Goal: Information Seeking & Learning: Get advice/opinions

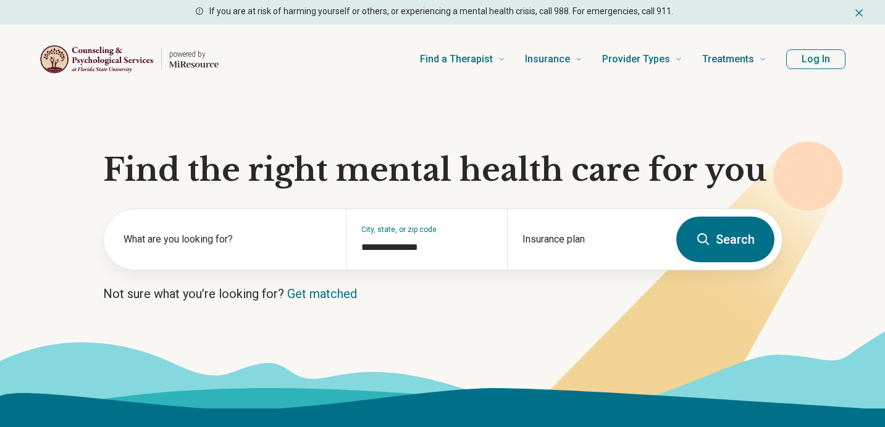
click at [242, 238] on label "What are you looking for?" at bounding box center [228, 239] width 208 height 15
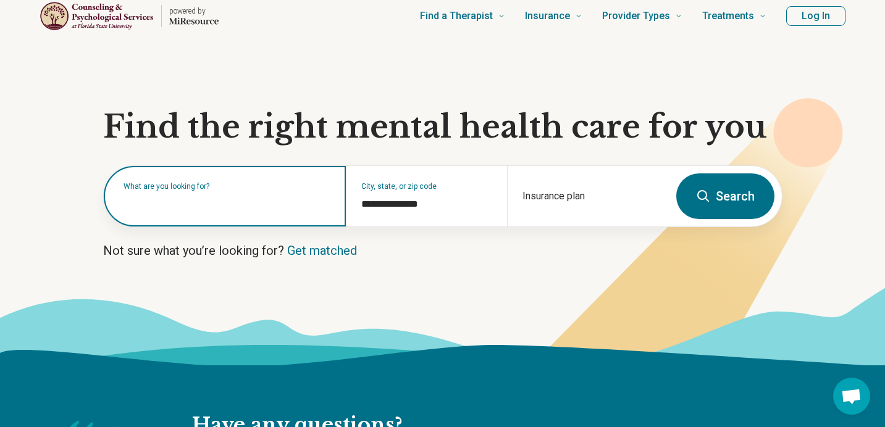
scroll to position [54, 0]
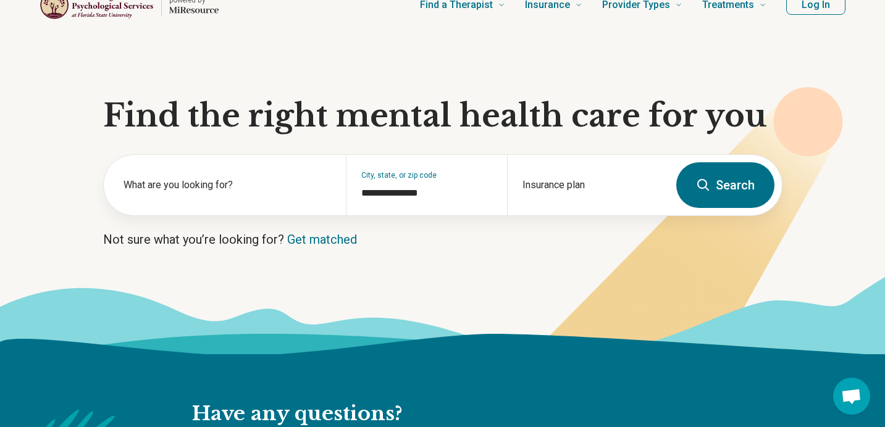
click at [203, 277] on icon at bounding box center [442, 315] width 885 height 78
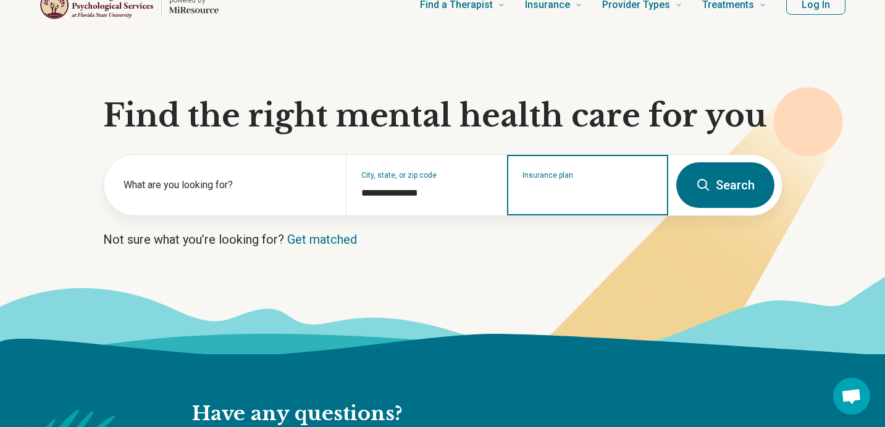
click at [552, 188] on input "Insurance plan" at bounding box center [588, 193] width 131 height 15
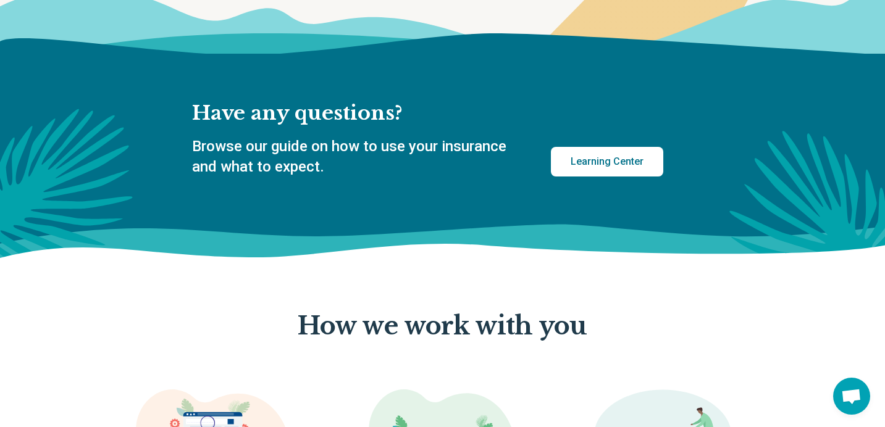
scroll to position [0, 0]
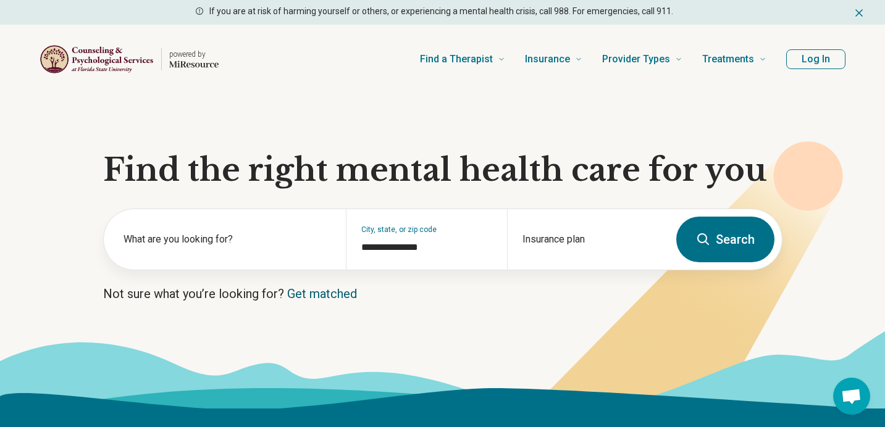
click at [319, 287] on link "Get matched" at bounding box center [322, 294] width 70 height 15
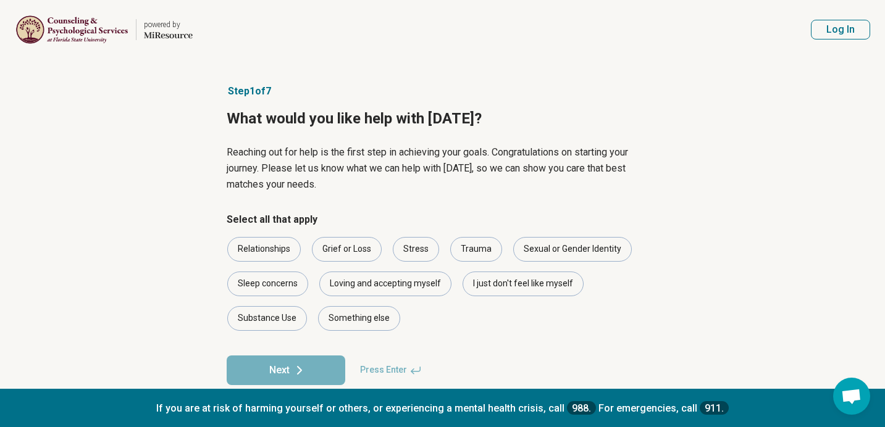
scroll to position [21, 0]
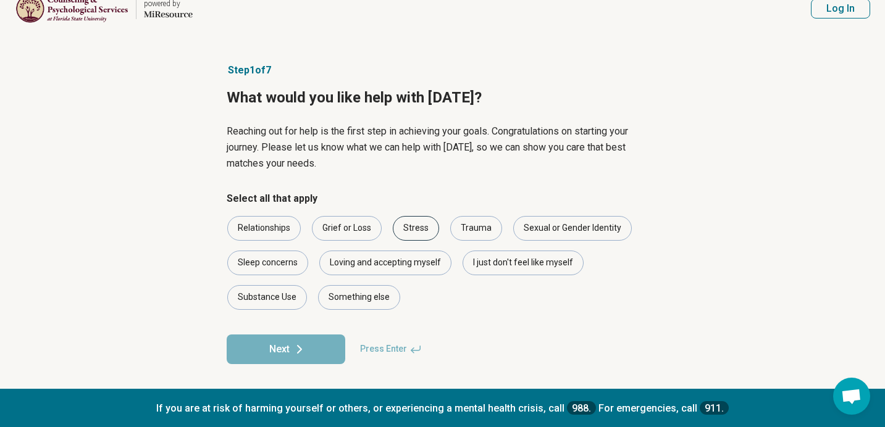
click at [412, 225] on div "Stress" at bounding box center [416, 228] width 46 height 25
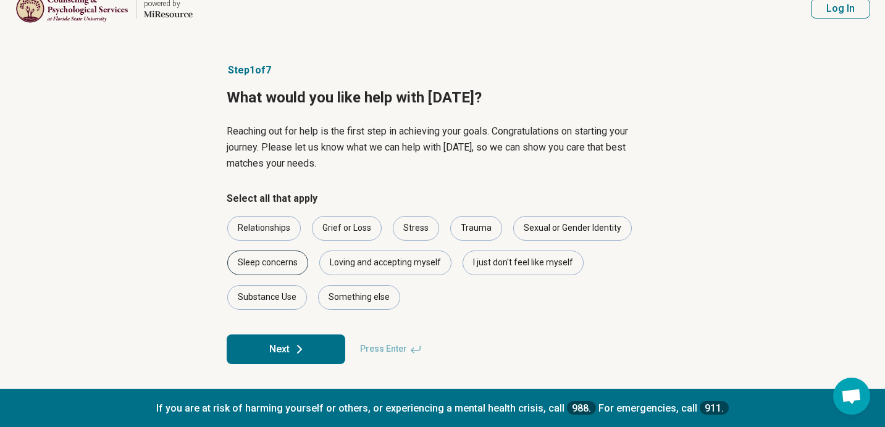
click at [277, 260] on div "Sleep concerns" at bounding box center [267, 263] width 81 height 25
click at [479, 261] on div "I just don't feel like myself" at bounding box center [523, 263] width 121 height 25
click at [291, 354] on button "Next" at bounding box center [286, 350] width 119 height 30
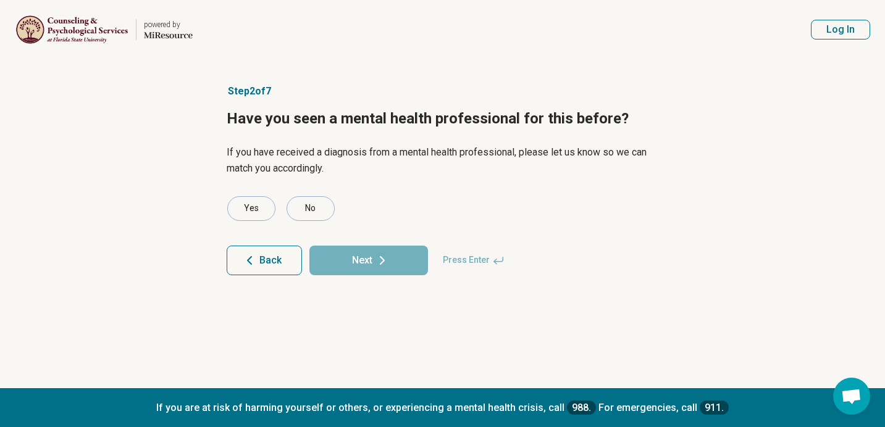
click at [317, 195] on article "Step 2 of 7 Have you seen a mental health professional for this before? If you …" at bounding box center [443, 223] width 472 height 329
click at [317, 203] on div "No" at bounding box center [311, 208] width 48 height 25
click at [364, 267] on button "Next" at bounding box center [368, 261] width 119 height 30
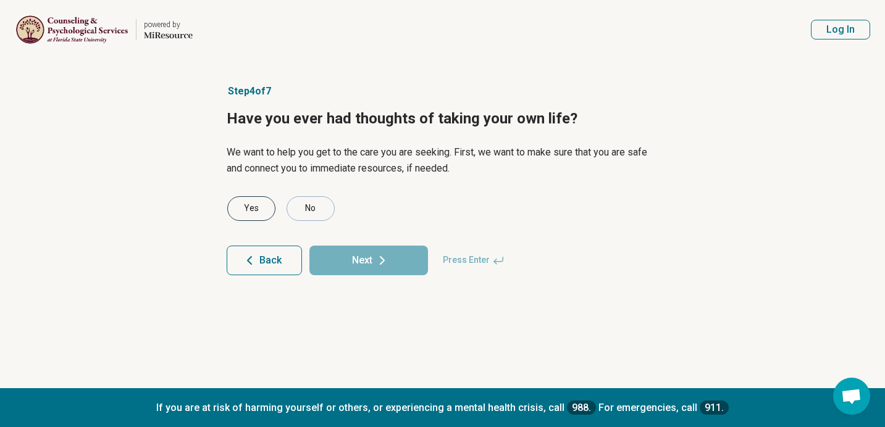
click at [250, 220] on div "Yes" at bounding box center [251, 208] width 48 height 25
click at [363, 264] on button "Next" at bounding box center [368, 261] width 119 height 30
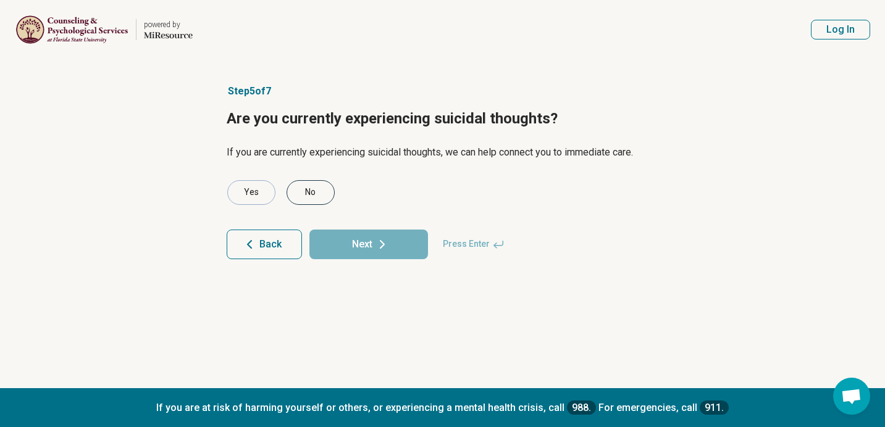
click at [299, 190] on div "No" at bounding box center [311, 192] width 48 height 25
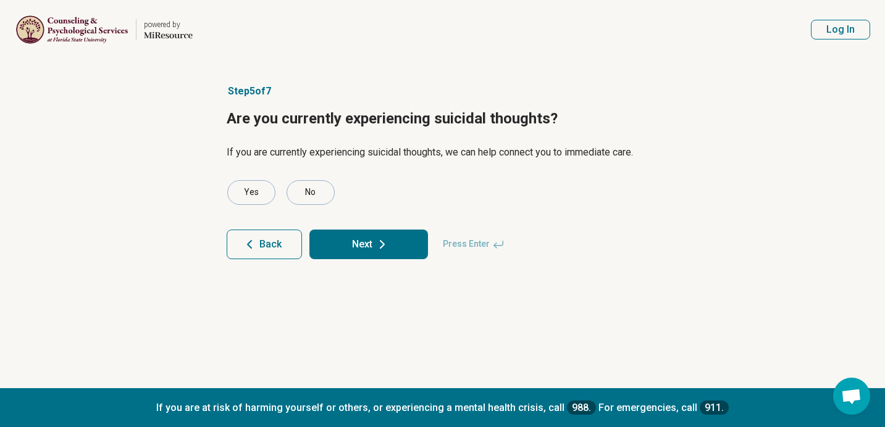
click at [358, 239] on button "Next" at bounding box center [368, 245] width 119 height 30
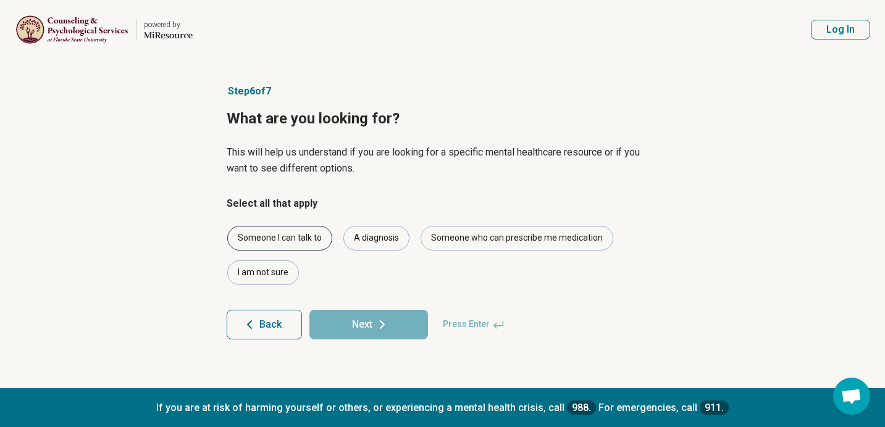
click at [309, 242] on div "Someone I can talk to" at bounding box center [279, 238] width 105 height 25
click at [361, 242] on div "A diagnosis" at bounding box center [376, 238] width 66 height 25
click at [357, 280] on div "Someone I can talk to A diagnosis Someone who can prescribe me medication I am …" at bounding box center [443, 255] width 432 height 59
click at [488, 235] on div "Someone who can prescribe me medication" at bounding box center [517, 238] width 193 height 25
click at [368, 323] on button "Next" at bounding box center [368, 325] width 119 height 30
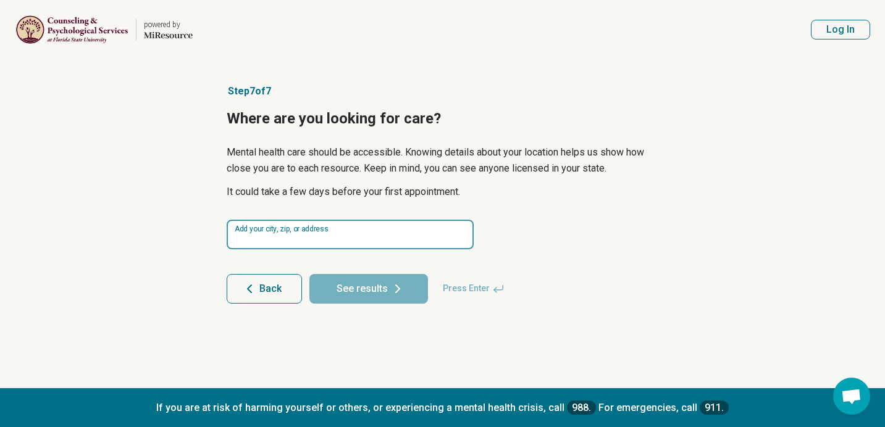
click at [361, 242] on input at bounding box center [350, 235] width 247 height 30
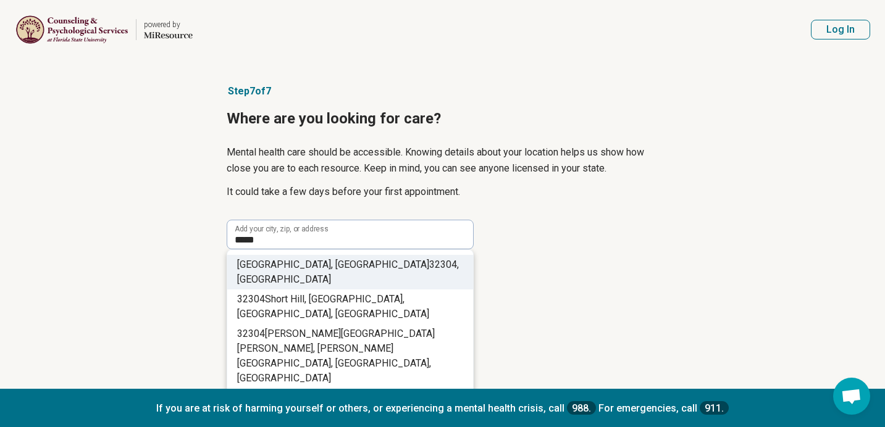
click at [380, 262] on li "Tallahassee, FL 32304 , USA" at bounding box center [350, 272] width 246 height 35
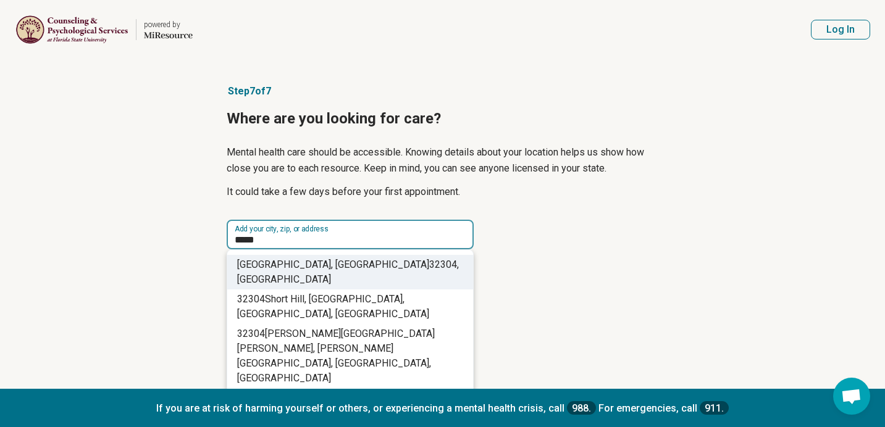
type input "**********"
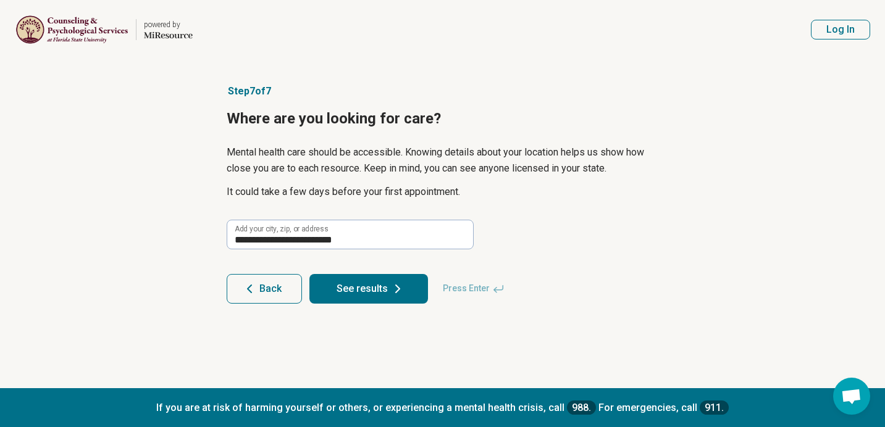
click at [365, 277] on button "See results" at bounding box center [368, 289] width 119 height 30
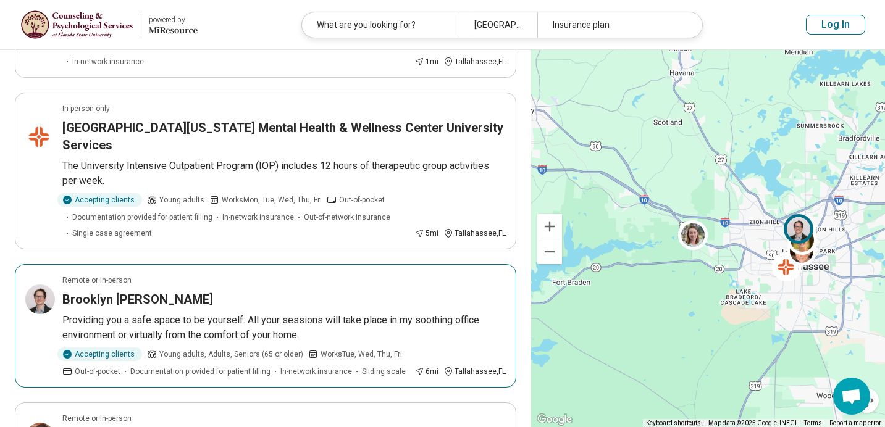
scroll to position [645, 0]
click at [303, 290] on div "Brooklyn Roddenberry" at bounding box center [283, 298] width 443 height 17
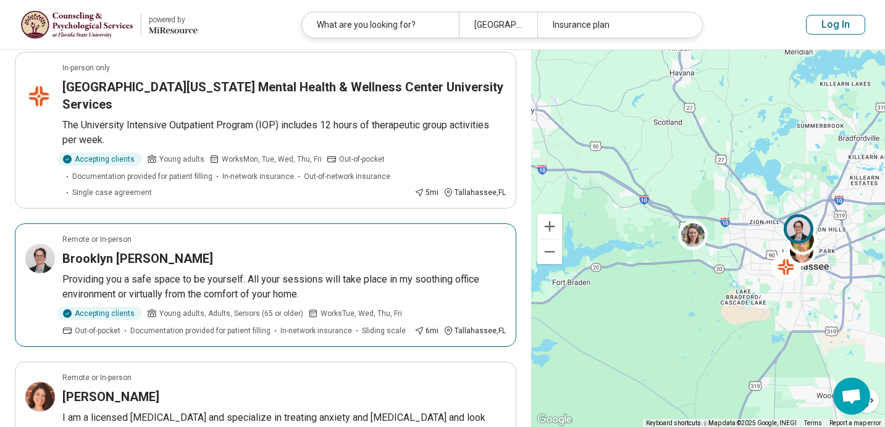
scroll to position [844, 0]
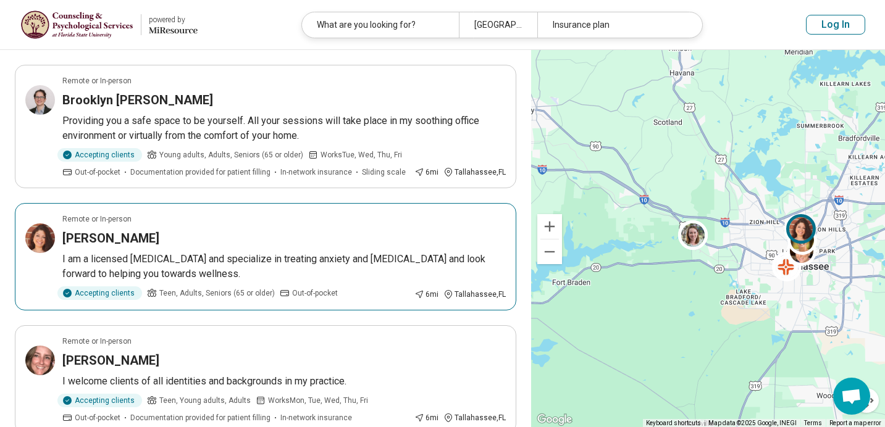
click at [279, 252] on p "I am a licensed Psychologist and specialize in treating anxiety and depression …" at bounding box center [283, 267] width 443 height 30
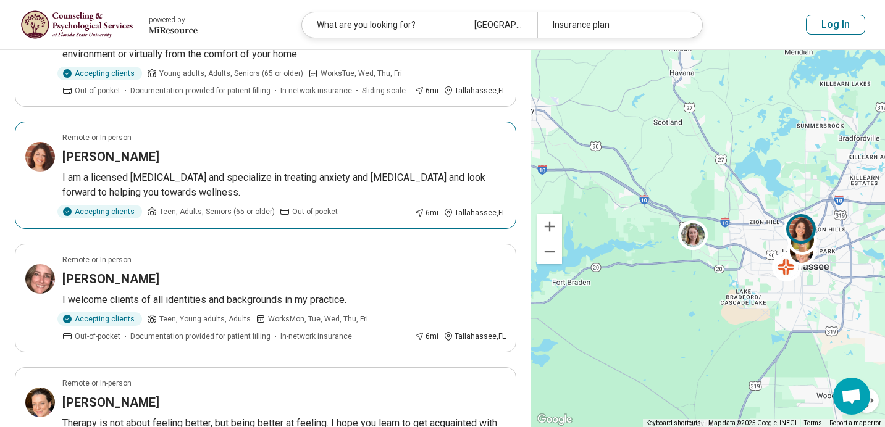
scroll to position [1025, 0]
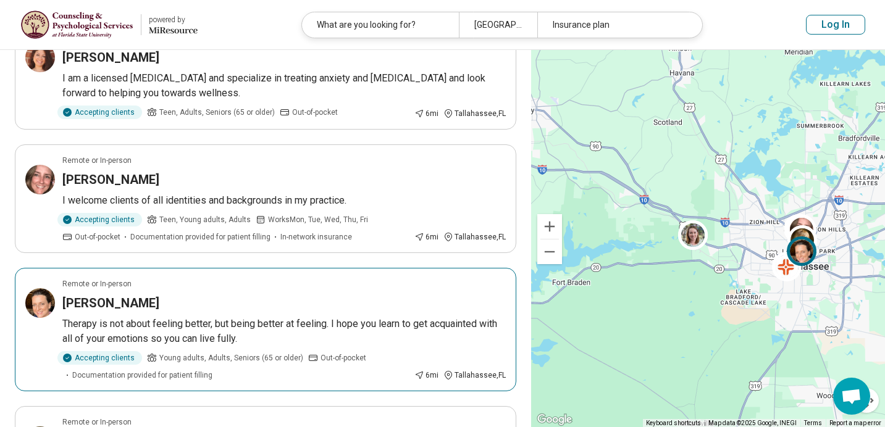
click at [335, 279] on div "Remote or In-person" at bounding box center [283, 284] width 443 height 11
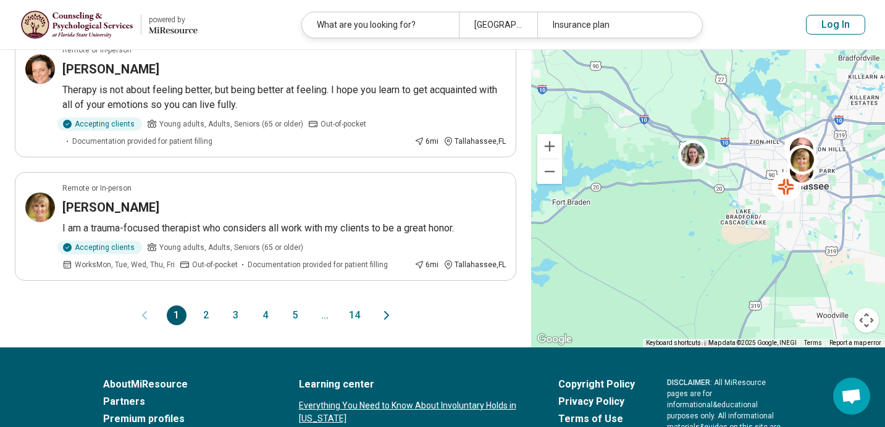
click at [208, 306] on button "2" at bounding box center [206, 316] width 20 height 20
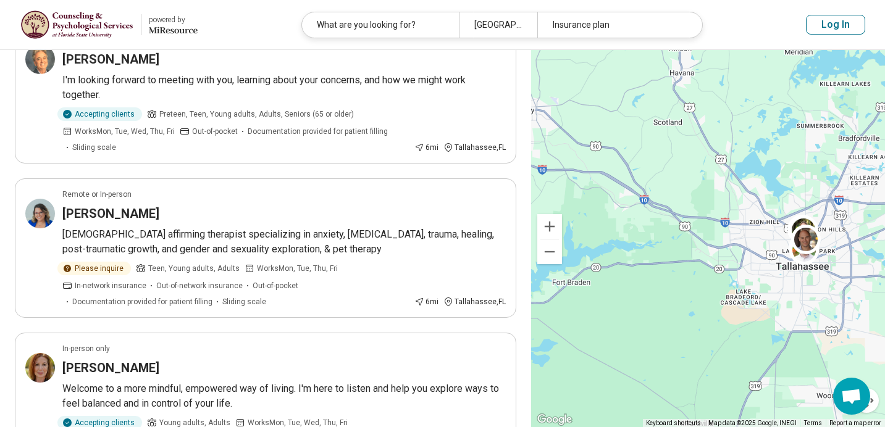
scroll to position [142, 0]
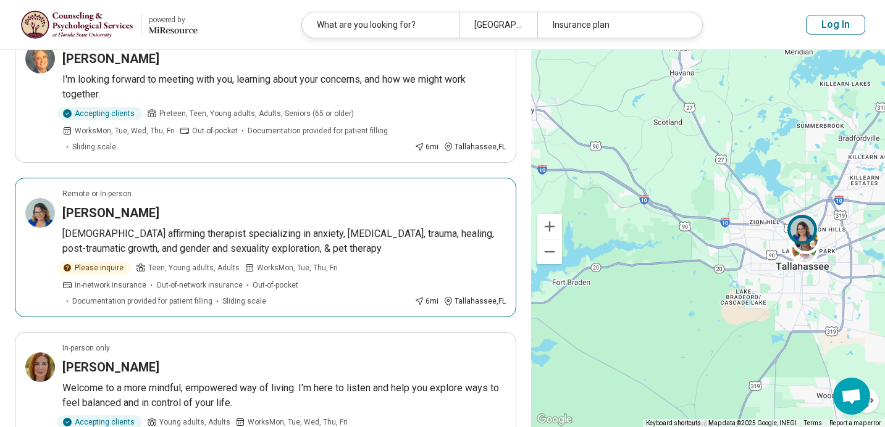
click at [216, 210] on div "Alicia Armstrong" at bounding box center [283, 212] width 443 height 17
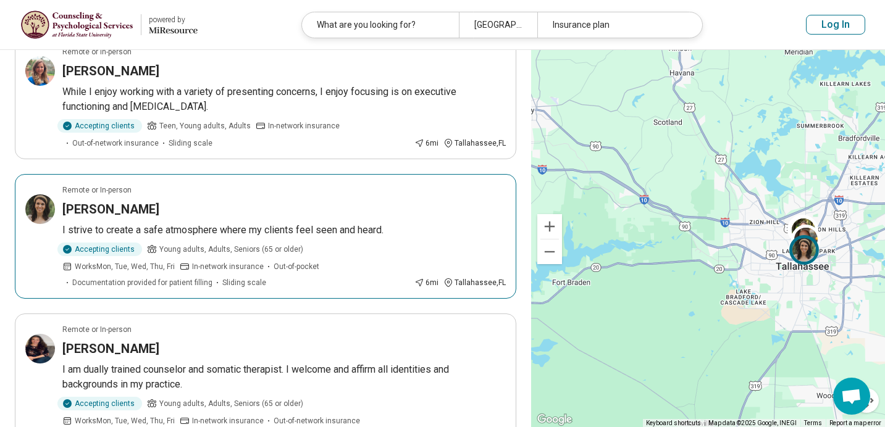
scroll to position [863, 0]
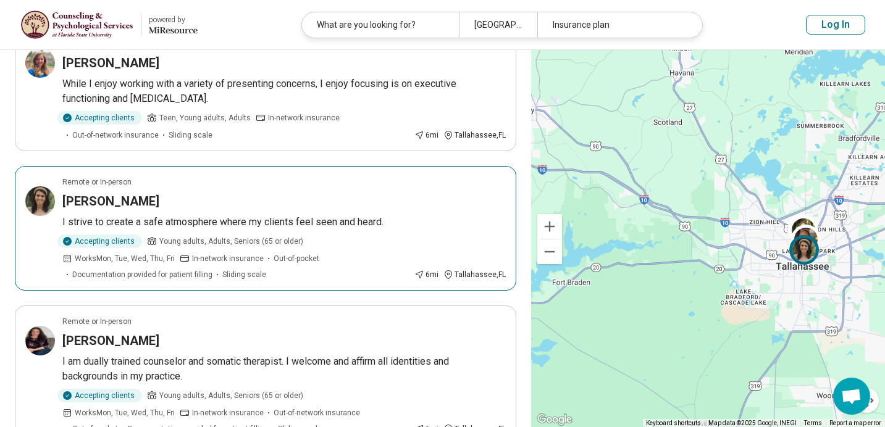
click at [251, 228] on p "I strive to create a safe atmosphere where my clients feel seen and heard." at bounding box center [283, 222] width 443 height 15
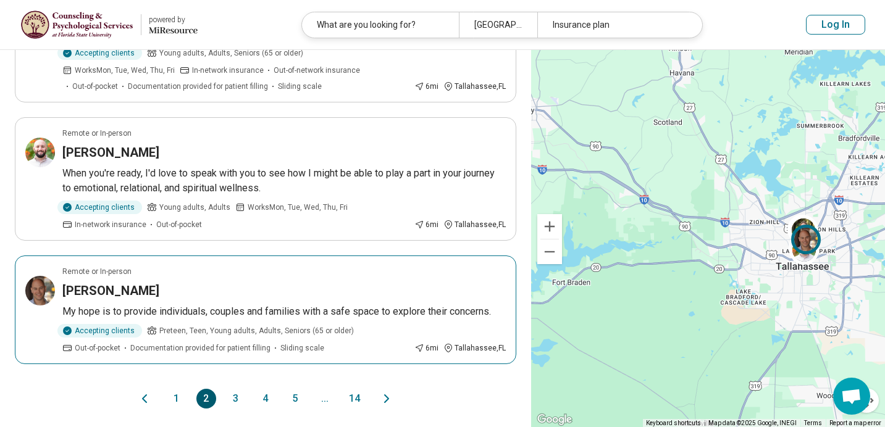
scroll to position [1274, 0]
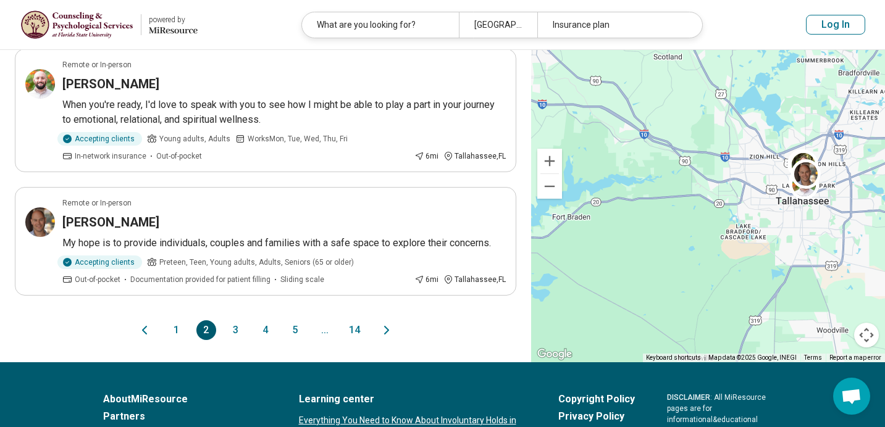
click at [237, 337] on button "3" at bounding box center [236, 331] width 20 height 20
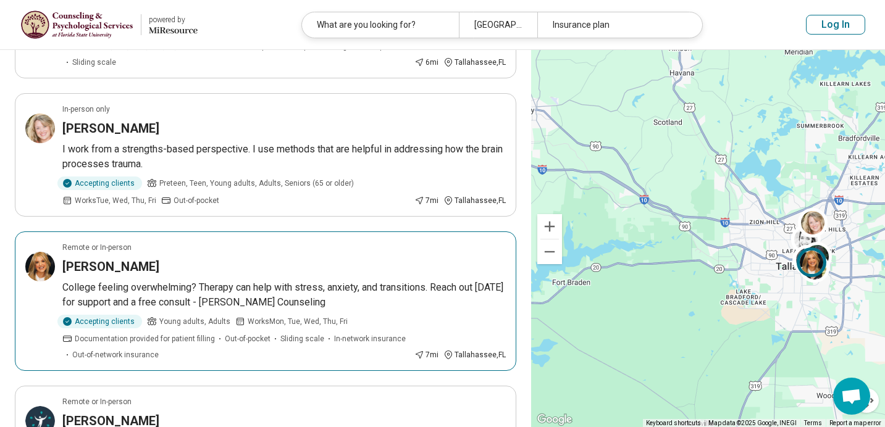
scroll to position [493, 0]
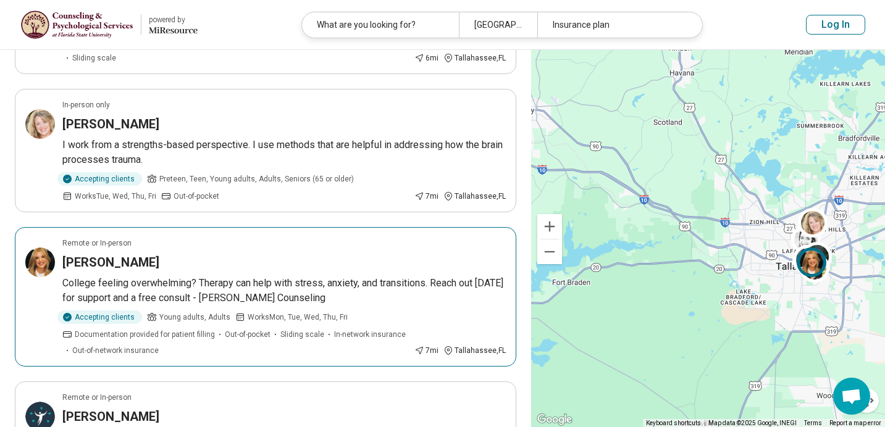
click at [239, 281] on p "College feeling overwhelming? Therapy can help with stress, anxiety, and transi…" at bounding box center [283, 291] width 443 height 30
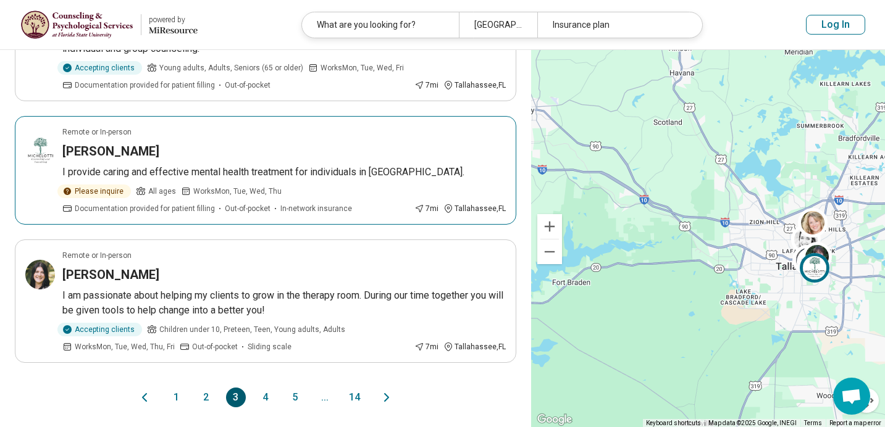
scroll to position [1177, 0]
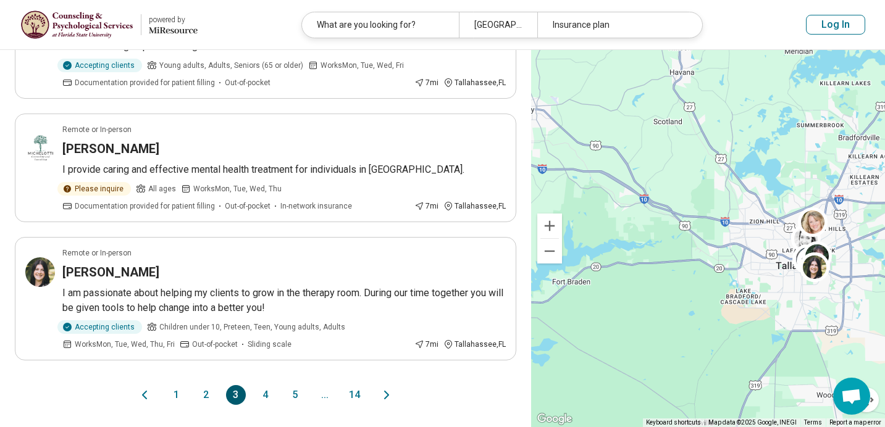
click at [269, 385] on button "4" at bounding box center [266, 395] width 20 height 20
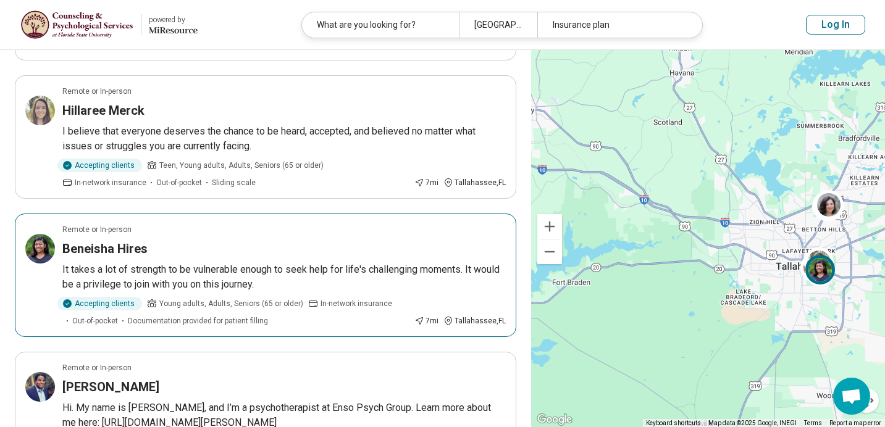
scroll to position [351, 0]
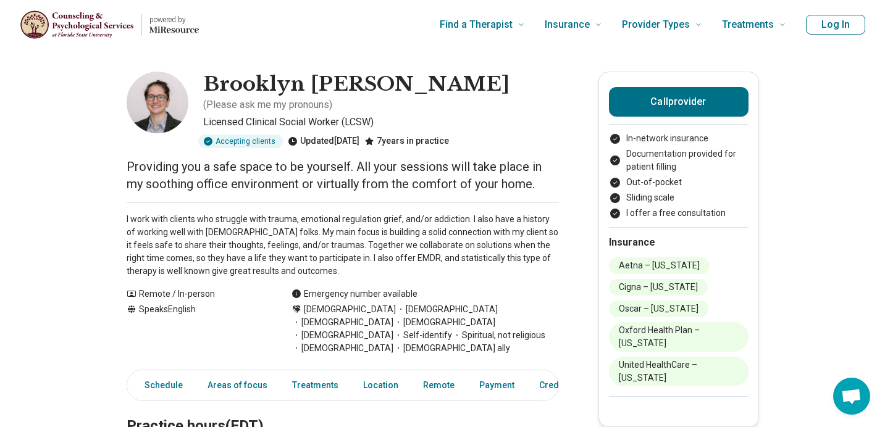
click at [232, 261] on p "I work with clients who struggle with trauma, emotional regulation grief, and/o…" at bounding box center [343, 245] width 432 height 65
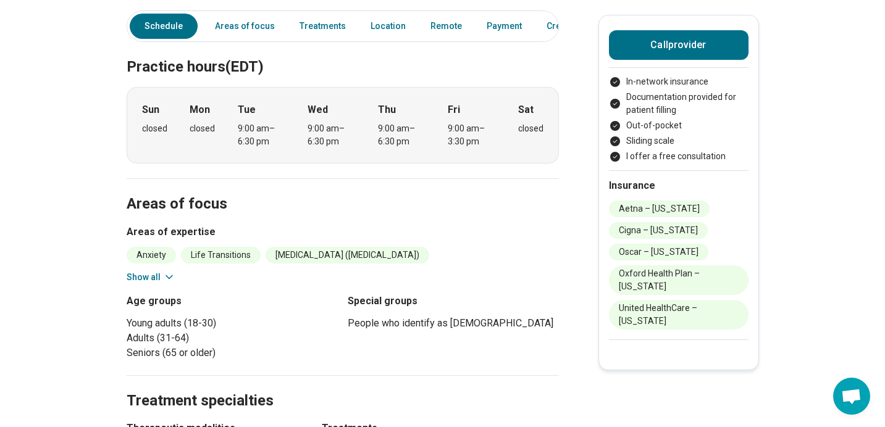
scroll to position [627, 0]
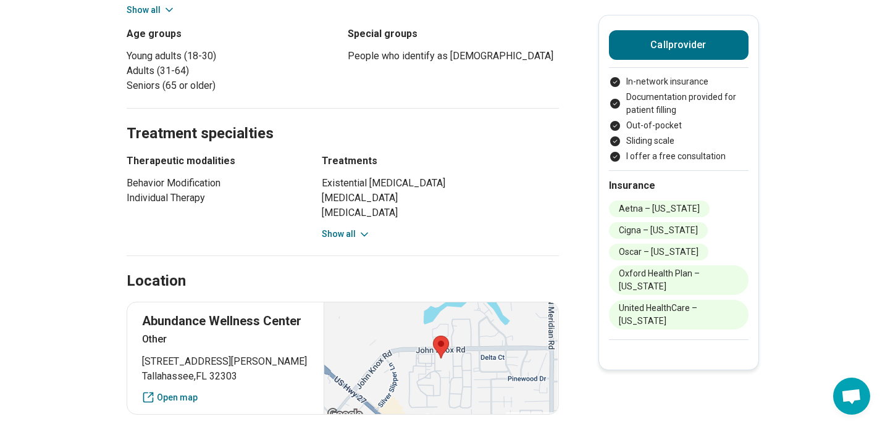
click at [351, 228] on button "Show all" at bounding box center [346, 234] width 49 height 13
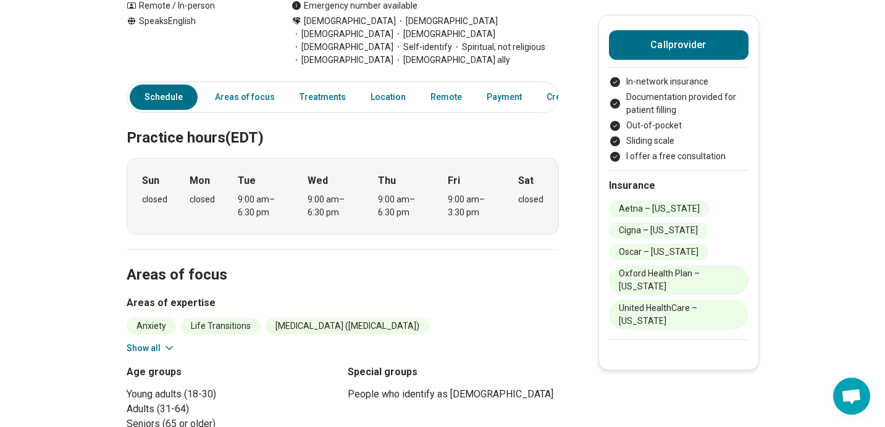
scroll to position [290, 0]
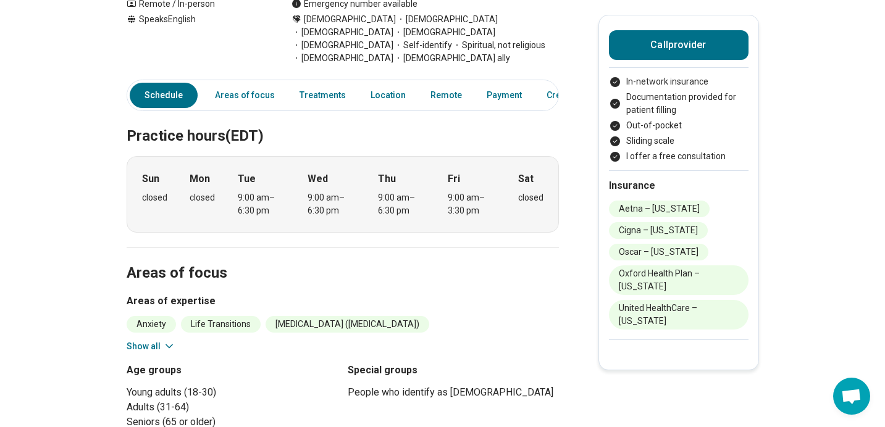
click at [146, 340] on button "Show all" at bounding box center [151, 346] width 49 height 13
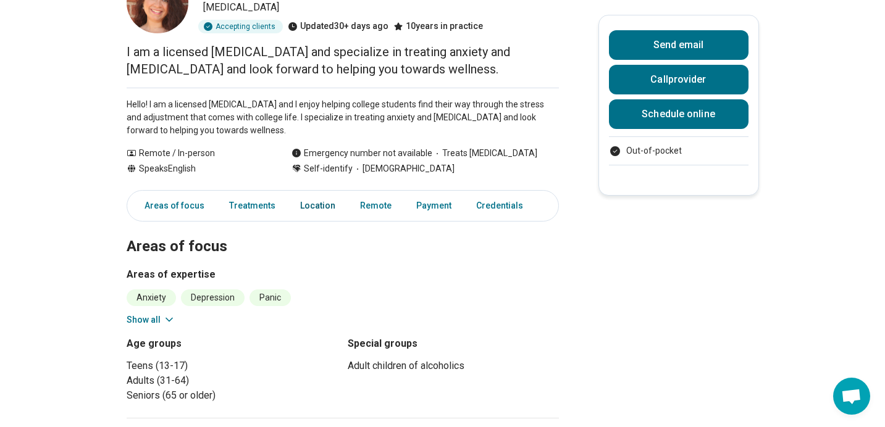
scroll to position [99, 0]
click at [159, 321] on button "Show all" at bounding box center [151, 320] width 49 height 13
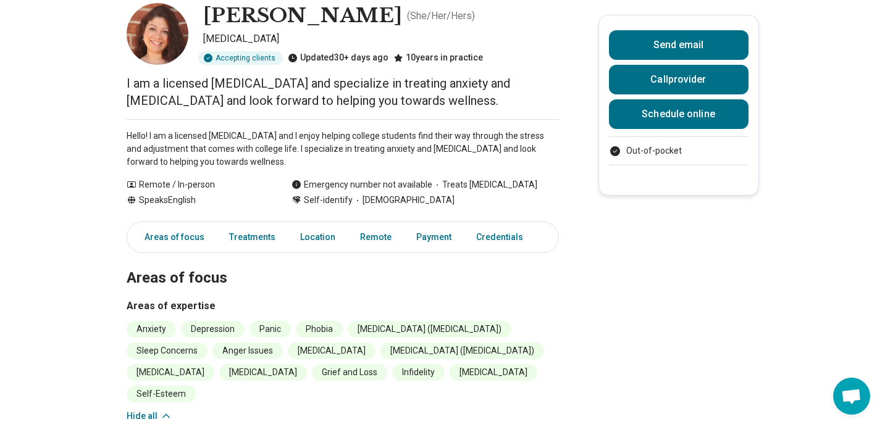
scroll to position [56, 0]
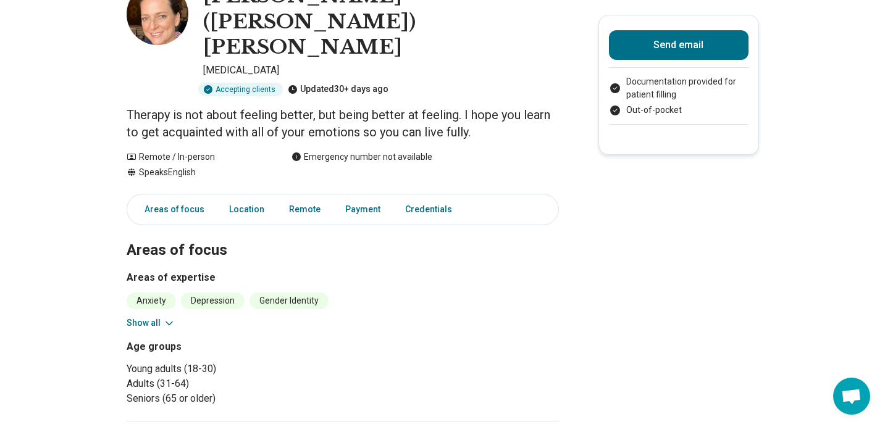
scroll to position [95, 0]
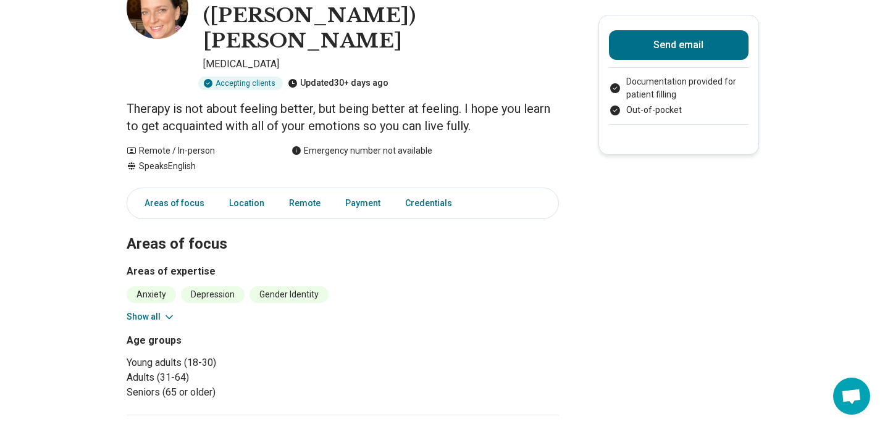
click at [150, 311] on button "Show all" at bounding box center [151, 317] width 49 height 13
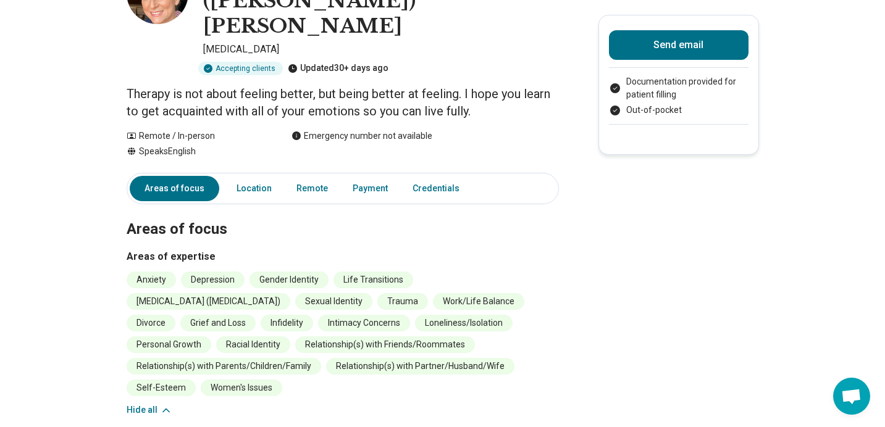
scroll to position [110, 0]
click at [355, 175] on link "Payment" at bounding box center [370, 187] width 50 height 25
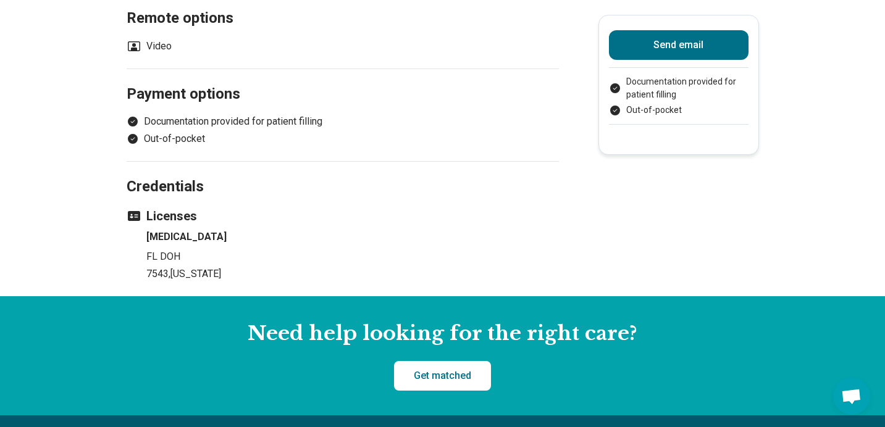
scroll to position [768, 0]
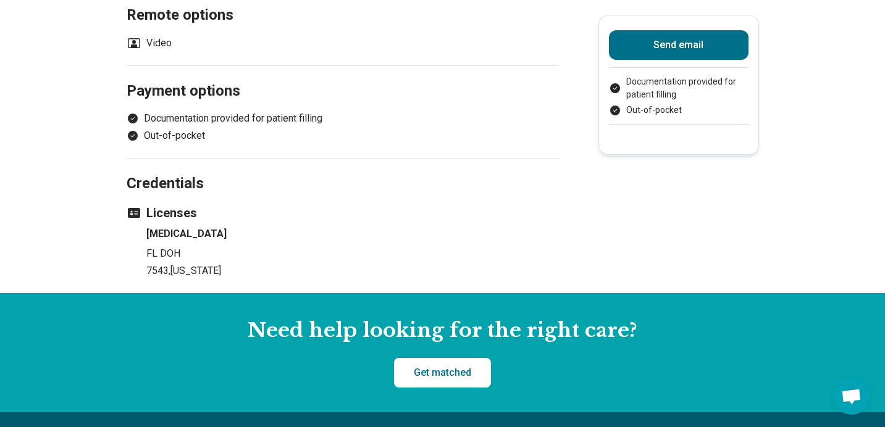
click at [345, 144] on h2 "Credentials" at bounding box center [343, 169] width 432 height 51
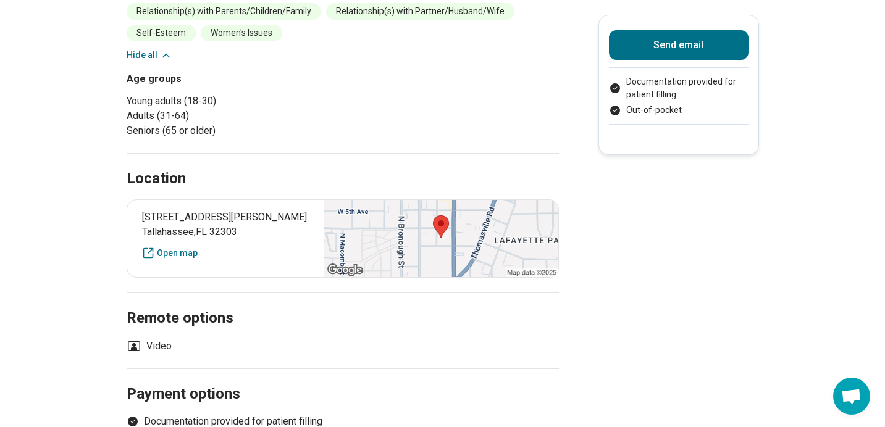
scroll to position [377, 0]
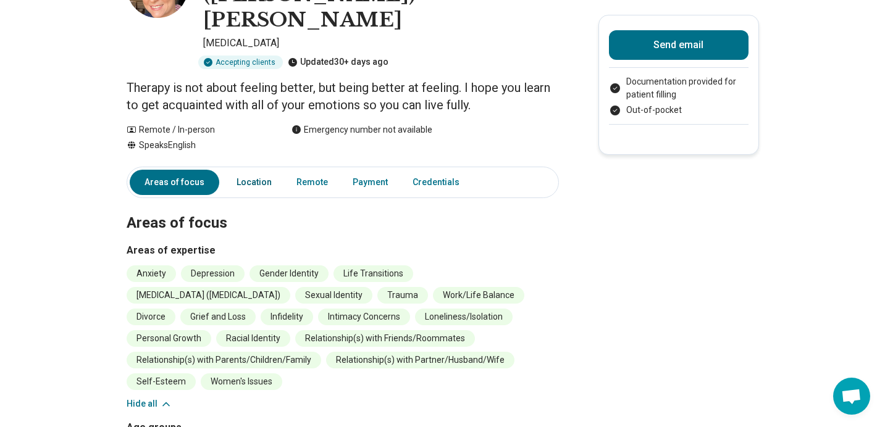
click at [253, 170] on link "Location" at bounding box center [254, 182] width 50 height 25
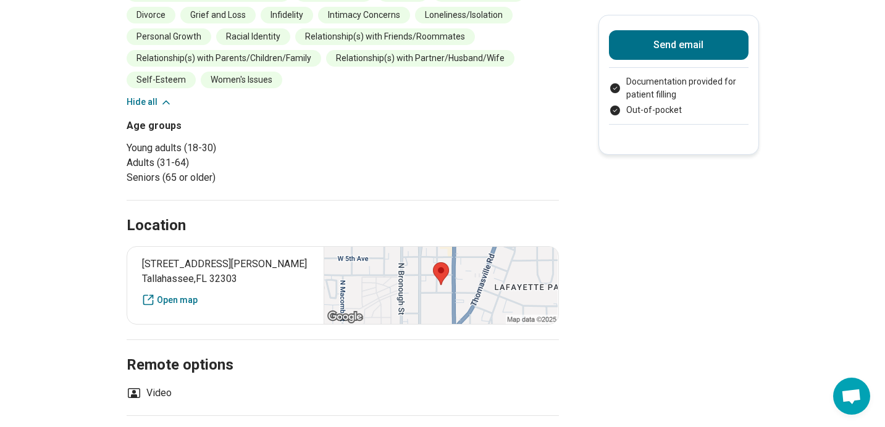
scroll to position [726, 0]
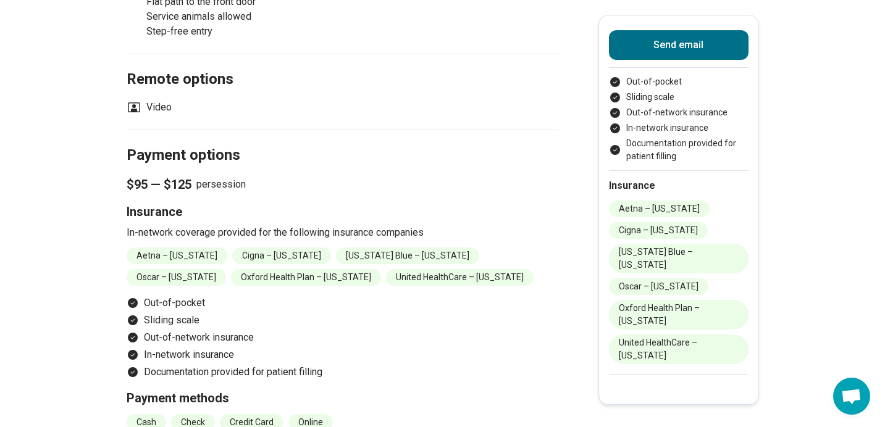
scroll to position [1119, 0]
click at [477, 134] on h2 "Payment options" at bounding box center [343, 140] width 432 height 51
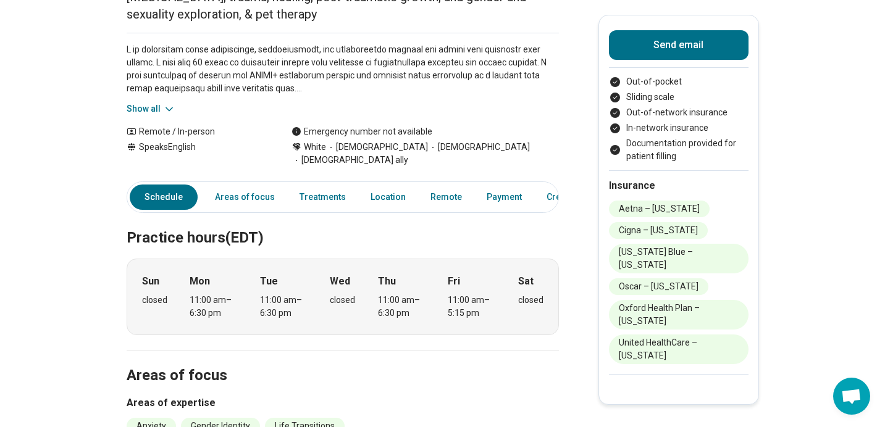
scroll to position [278, 0]
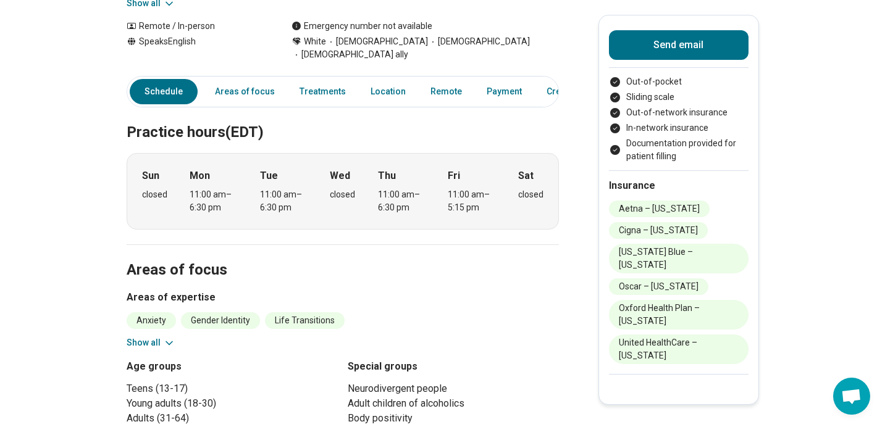
click at [157, 337] on button "Show all" at bounding box center [151, 343] width 49 height 13
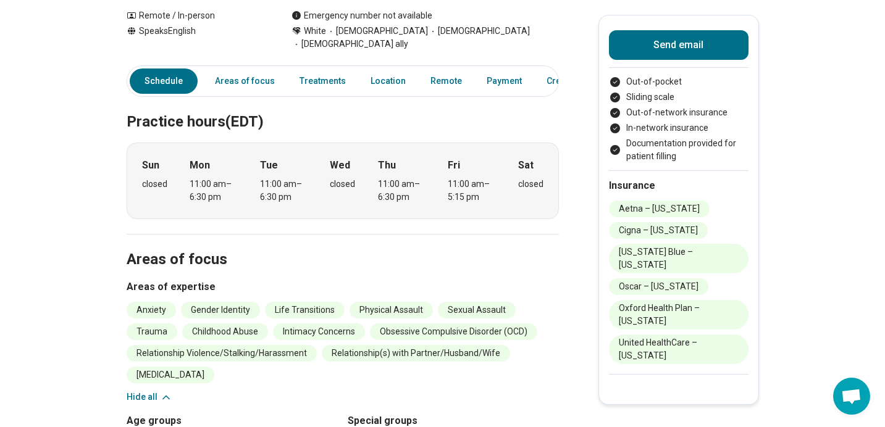
scroll to position [289, 0]
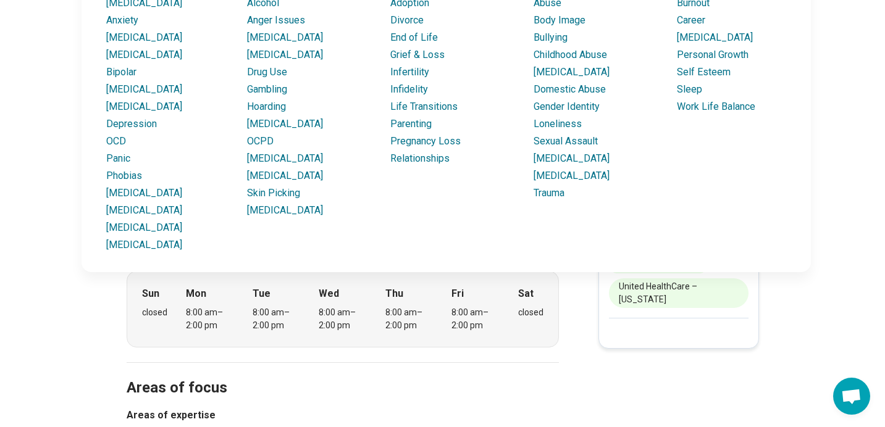
scroll to position [189, 0]
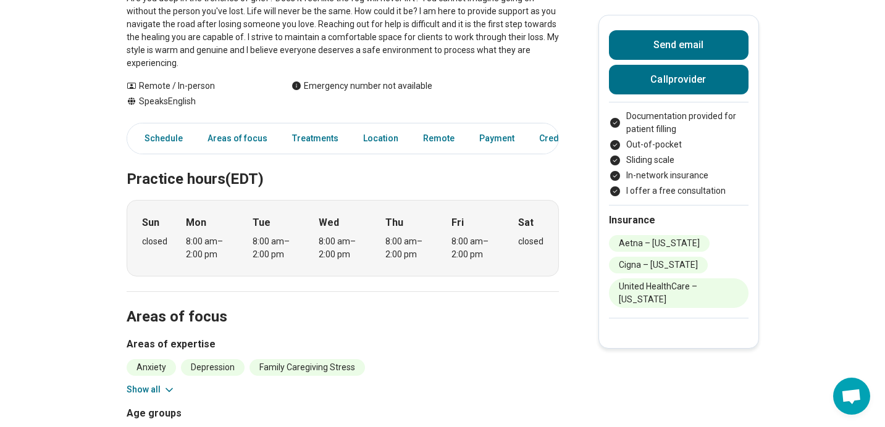
click at [163, 393] on icon at bounding box center [169, 390] width 12 height 12
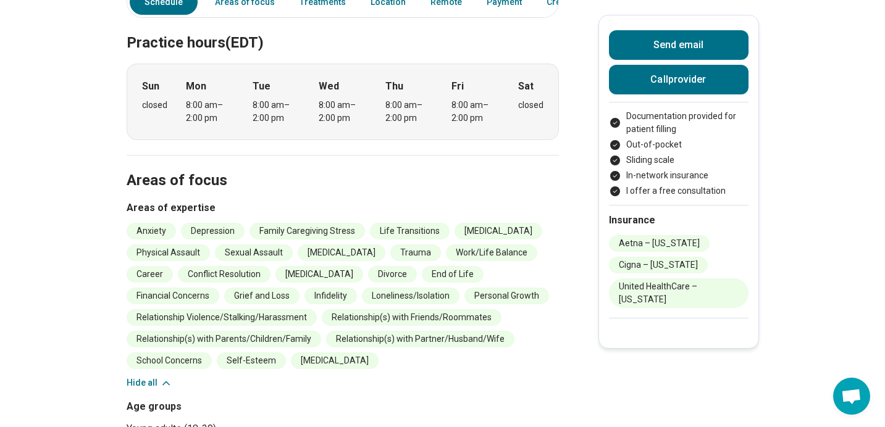
scroll to position [324, 0]
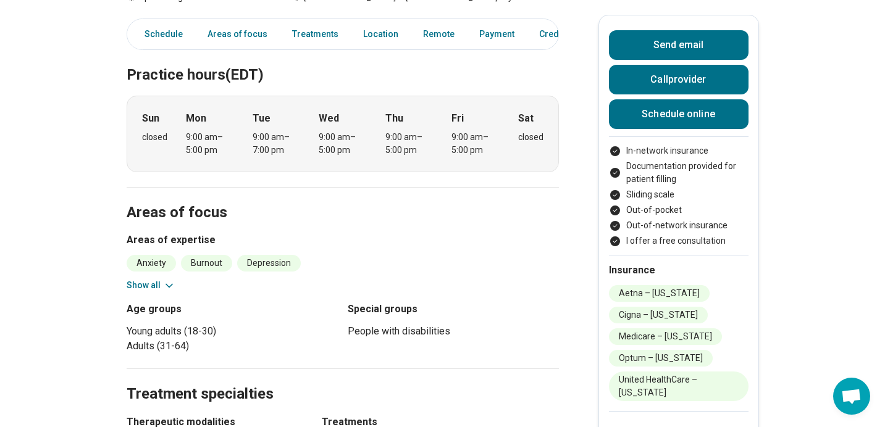
scroll to position [397, 0]
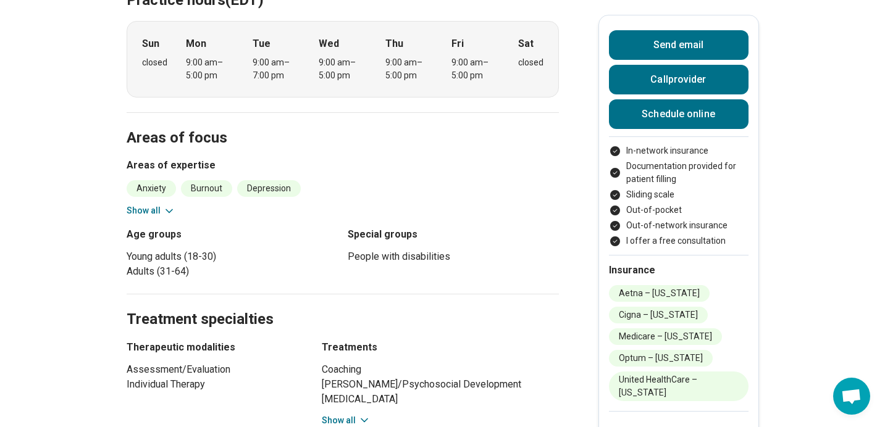
click at [159, 216] on button "Show all" at bounding box center [151, 210] width 49 height 13
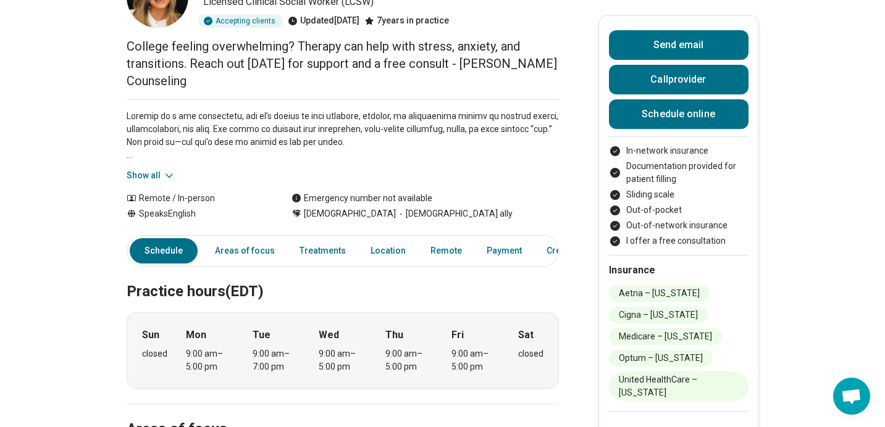
scroll to position [0, 0]
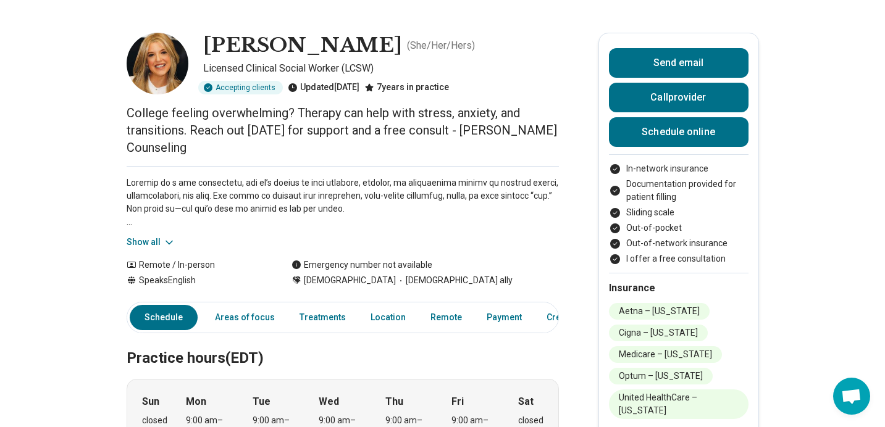
scroll to position [25, 0]
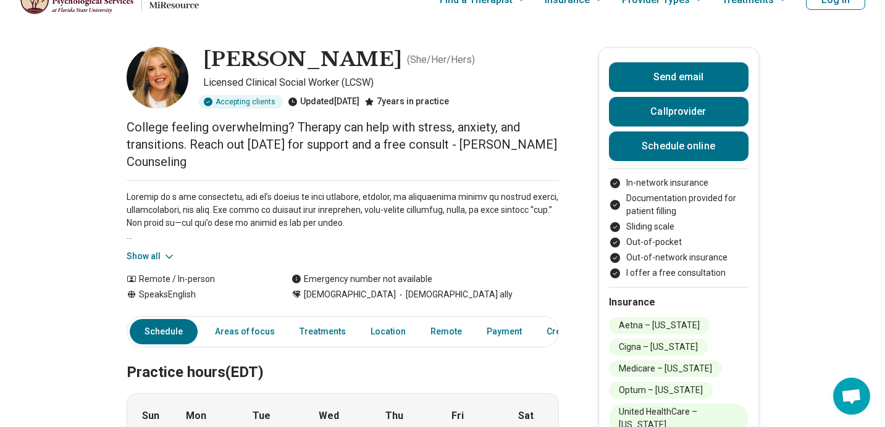
click at [148, 252] on button "Show all" at bounding box center [151, 256] width 49 height 13
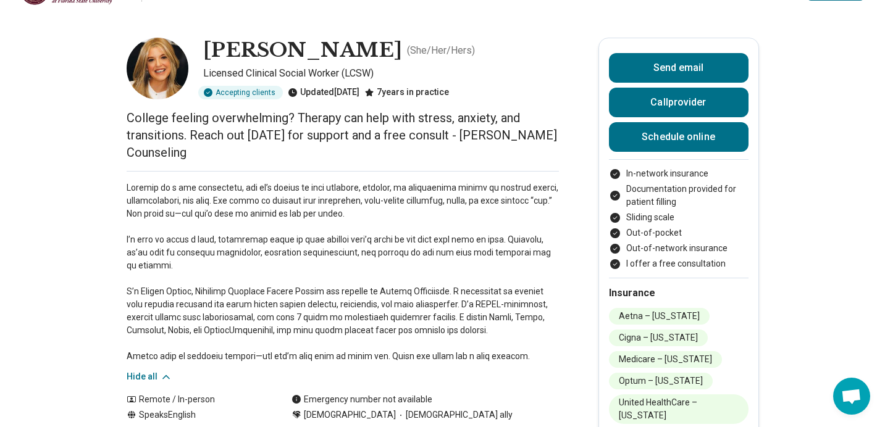
scroll to position [0, 0]
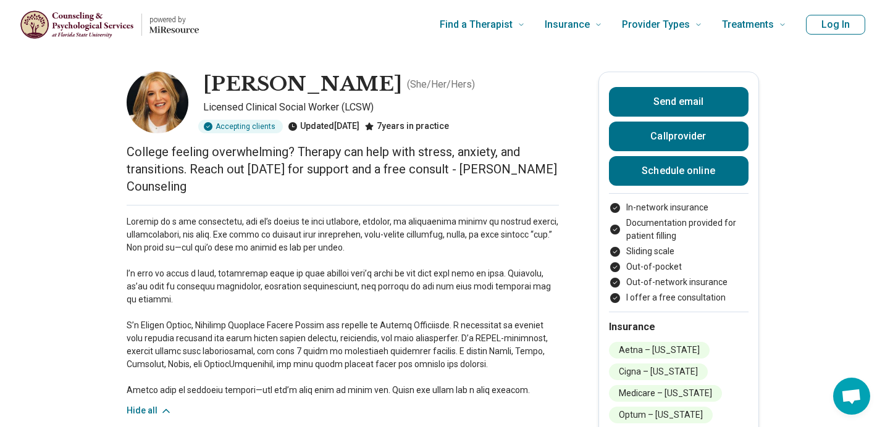
click at [385, 228] on p at bounding box center [343, 307] width 432 height 182
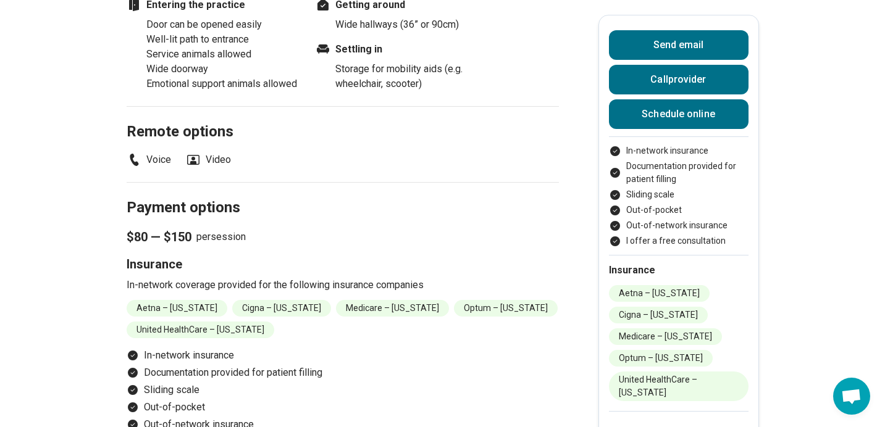
scroll to position [1207, 0]
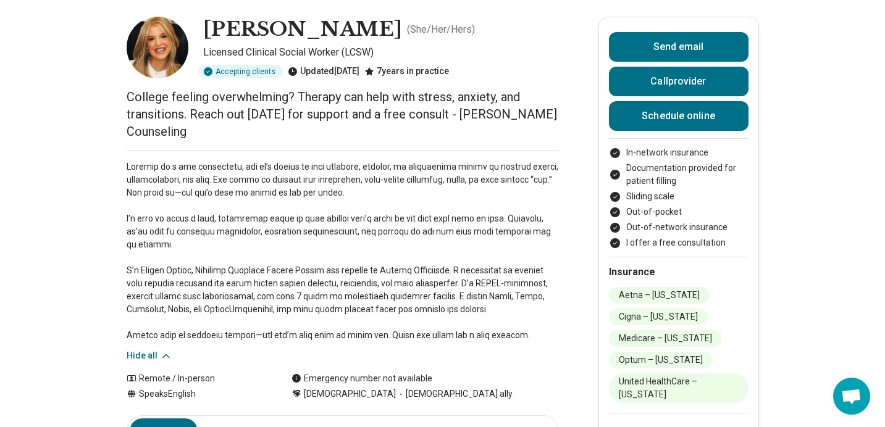
scroll to position [52, 0]
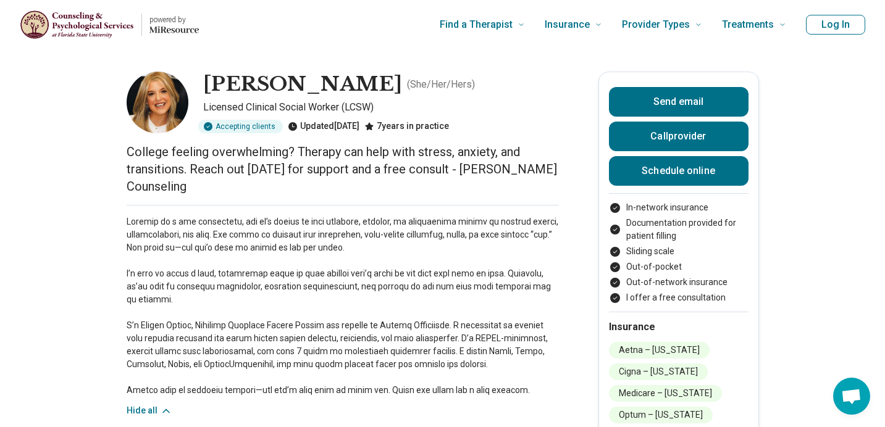
scroll to position [27, 0]
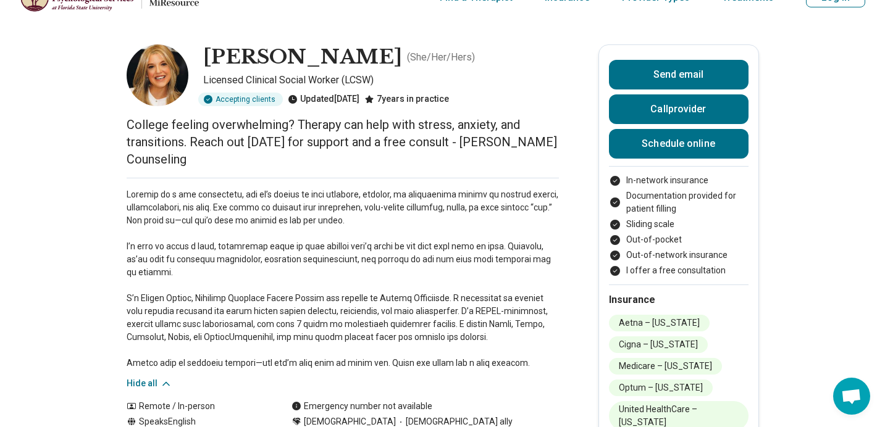
click at [142, 161] on p "College feeling overwhelming? Therapy can help with stress, anxiety, and transi…" at bounding box center [343, 142] width 432 height 52
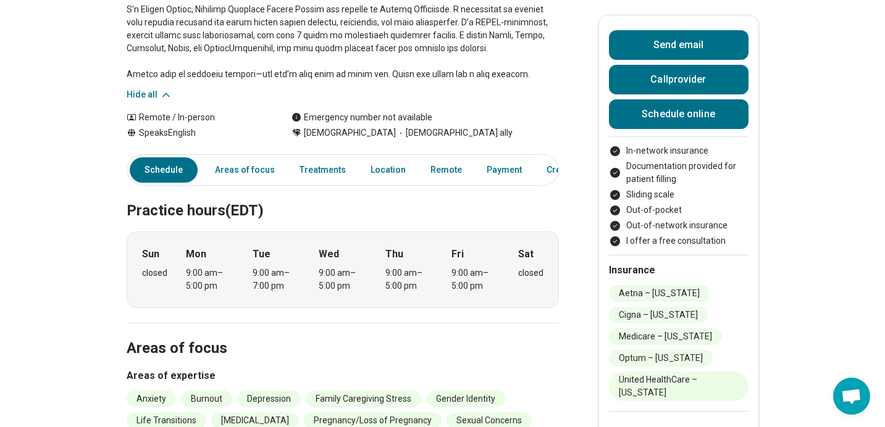
scroll to position [323, 0]
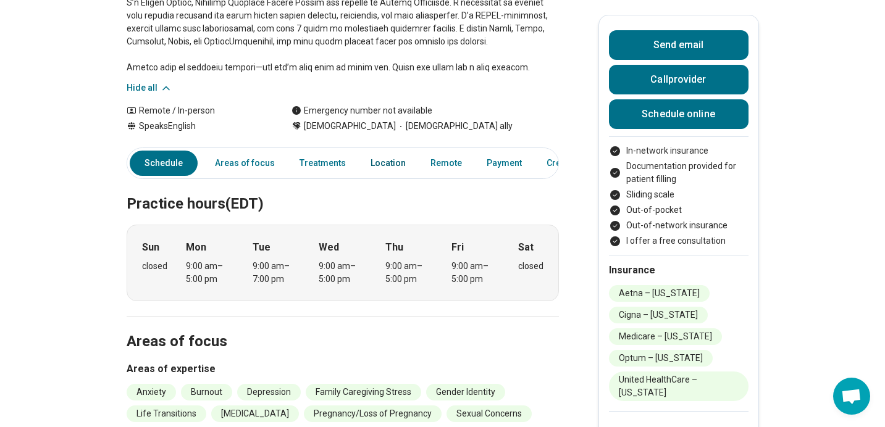
click at [393, 161] on link "Location" at bounding box center [388, 163] width 50 height 25
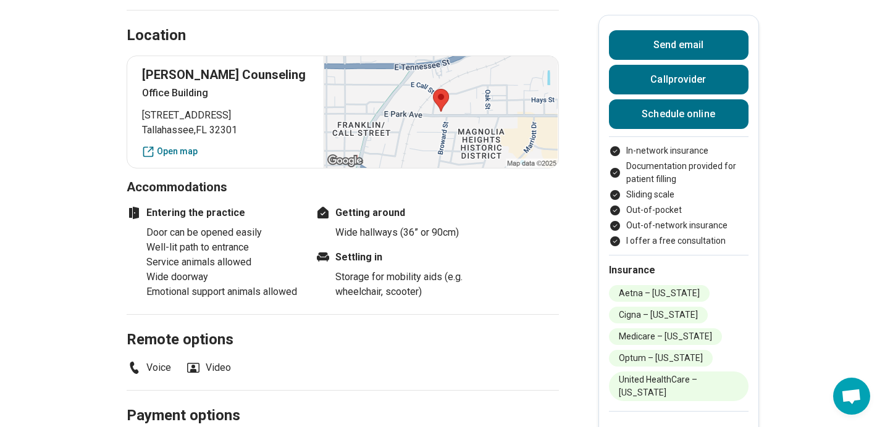
scroll to position [1158, 0]
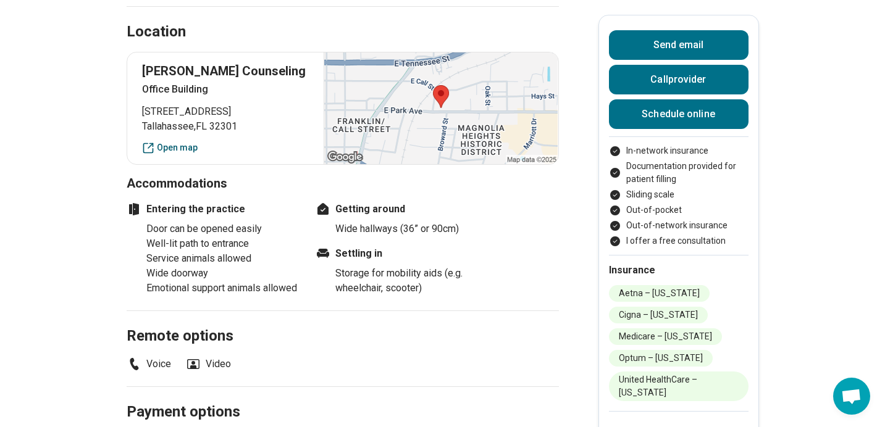
click at [173, 141] on link "Open map" at bounding box center [225, 147] width 167 height 13
click at [425, 175] on h3 "Accommodations" at bounding box center [343, 183] width 432 height 17
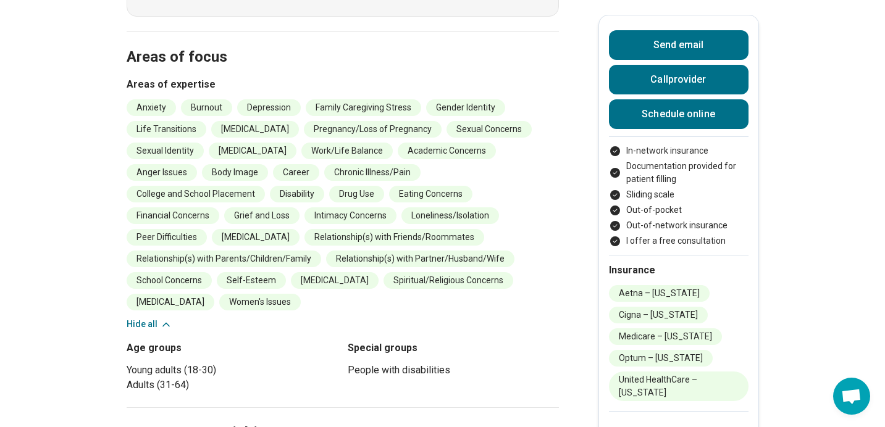
scroll to position [607, 0]
click at [200, 62] on h2 "Areas of focus" at bounding box center [343, 43] width 432 height 51
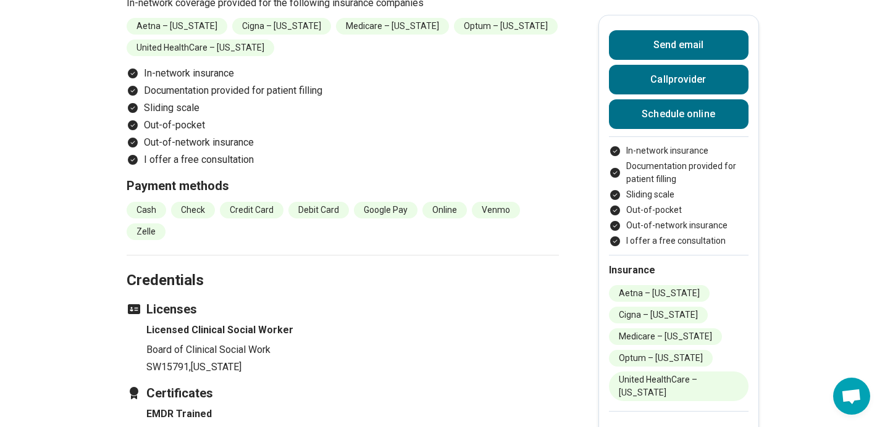
scroll to position [1429, 0]
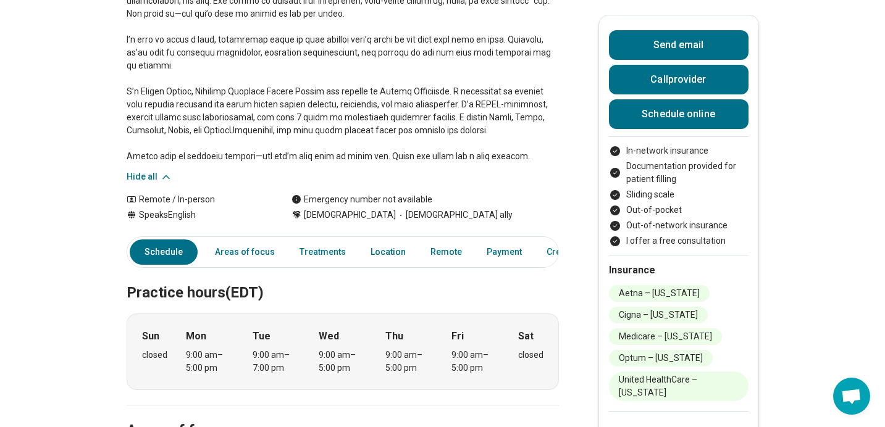
scroll to position [0, 0]
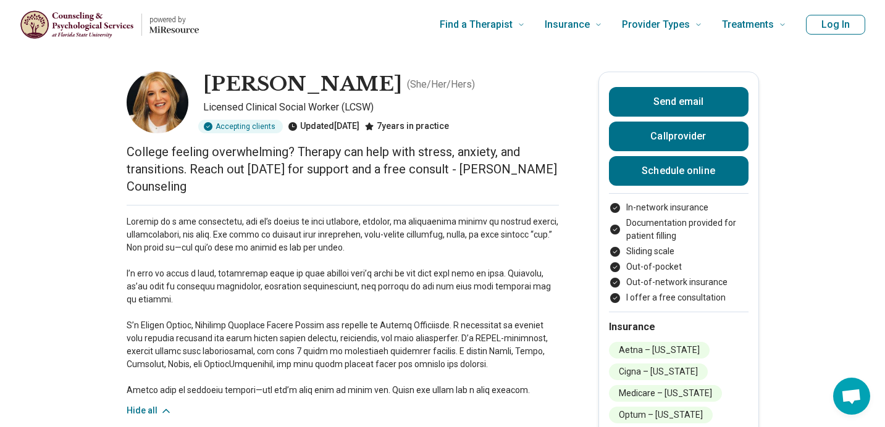
click at [162, 190] on p "College feeling overwhelming? Therapy can help with stress, anxiety, and transi…" at bounding box center [343, 169] width 432 height 52
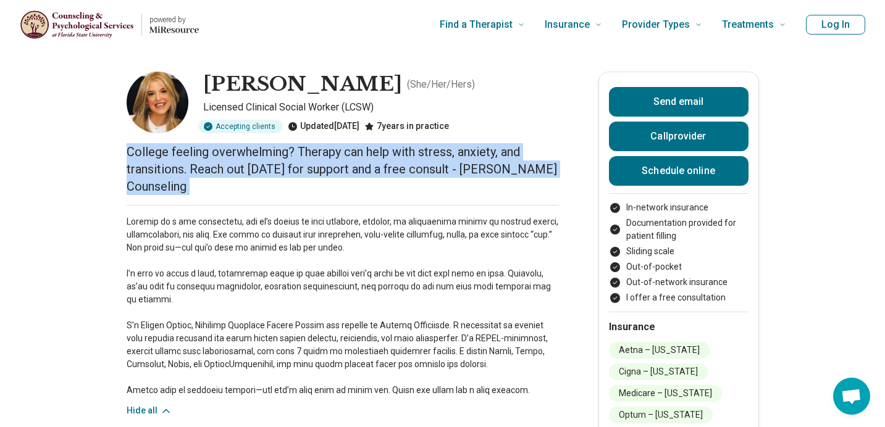
click at [162, 190] on p "College feeling overwhelming? Therapy can help with stress, anxiety, and transi…" at bounding box center [343, 169] width 432 height 52
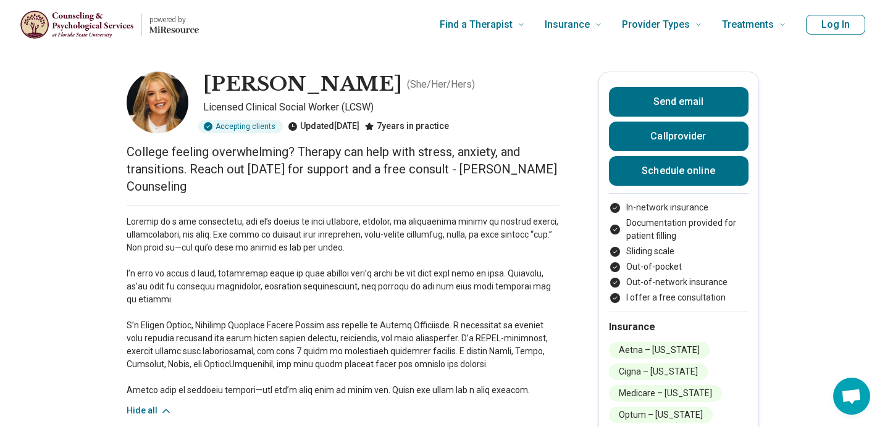
click at [161, 183] on p "College feeling overwhelming? Therapy can help with stress, anxiety, and transi…" at bounding box center [343, 169] width 432 height 52
click at [156, 185] on p "College feeling overwhelming? Therapy can help with stress, anxiety, and transi…" at bounding box center [343, 169] width 432 height 52
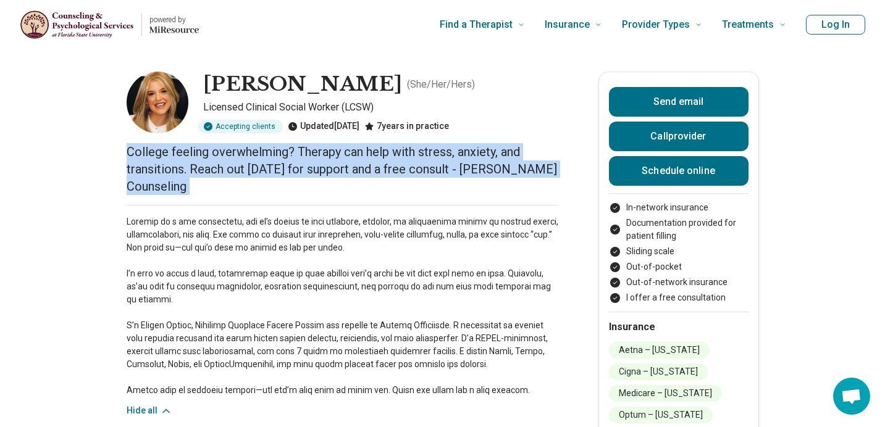
click at [156, 185] on p "College feeling overwhelming? Therapy can help with stress, anxiety, and transi…" at bounding box center [343, 169] width 432 height 52
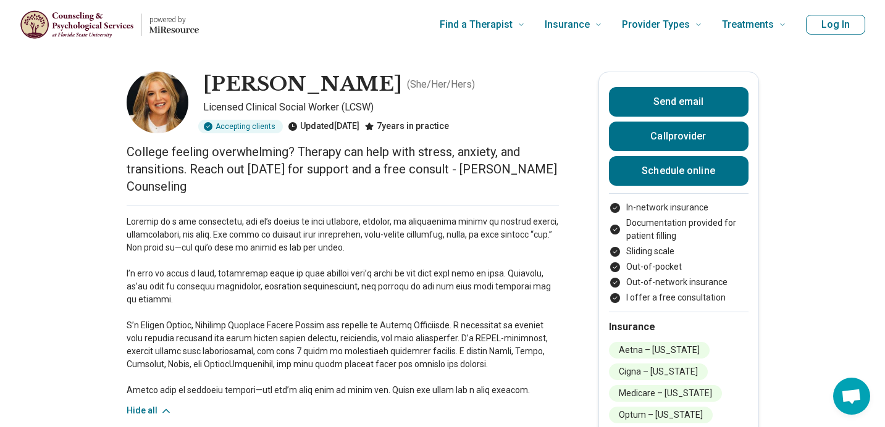
click at [157, 258] on p at bounding box center [343, 307] width 432 height 182
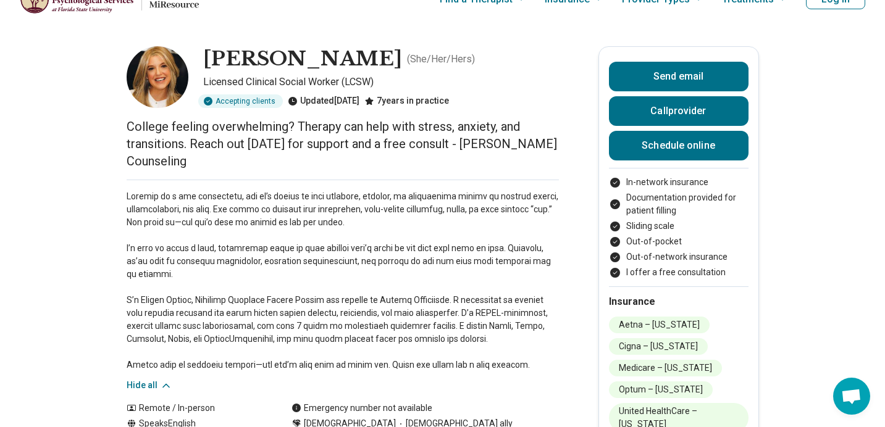
scroll to position [27, 0]
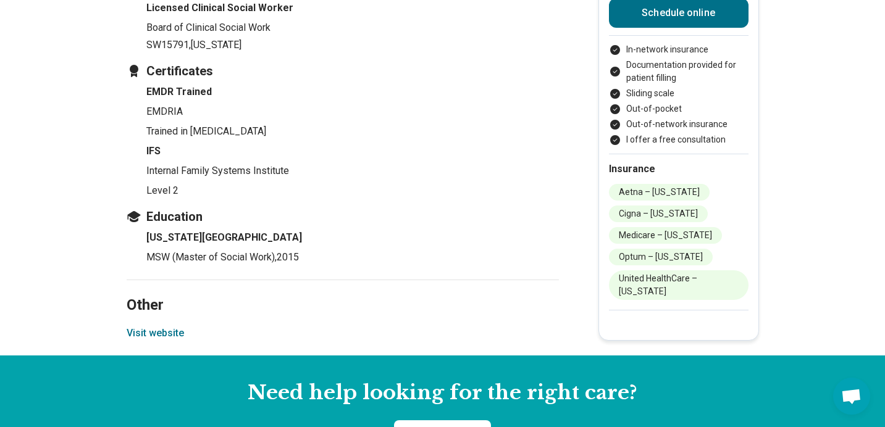
scroll to position [2130, 0]
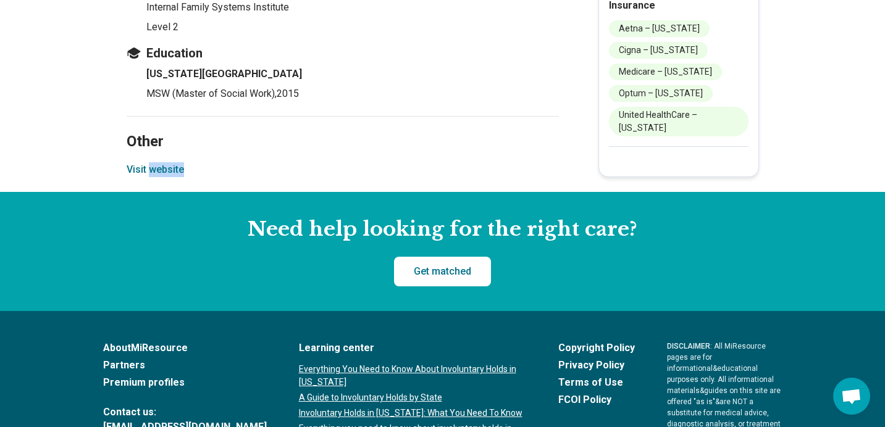
click at [129, 165] on button "Visit website" at bounding box center [155, 169] width 57 height 15
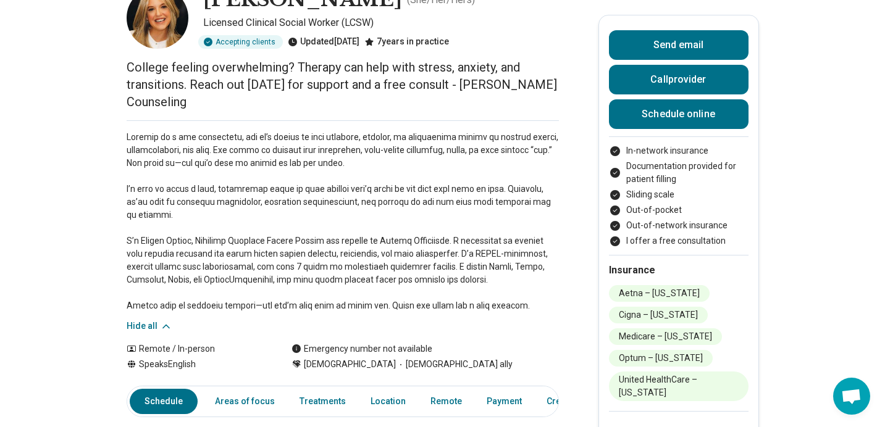
scroll to position [0, 0]
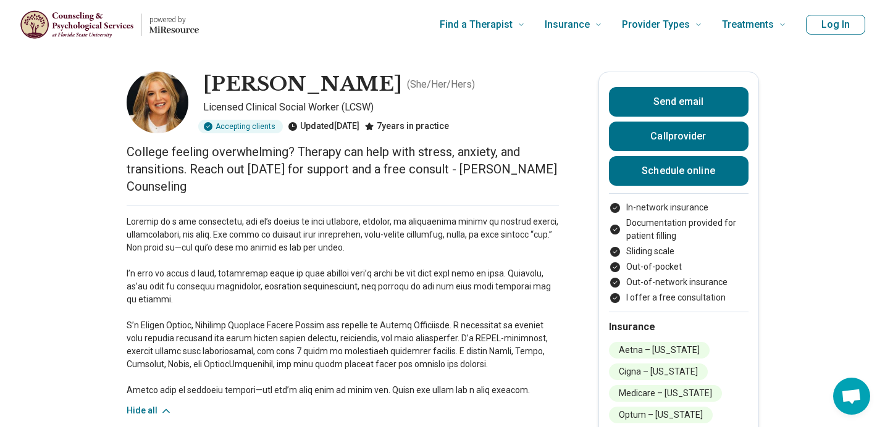
click at [529, 175] on p "College feeling overwhelming? Therapy can help with stress, anxiety, and transi…" at bounding box center [343, 169] width 432 height 52
